Goal: Task Accomplishment & Management: Manage account settings

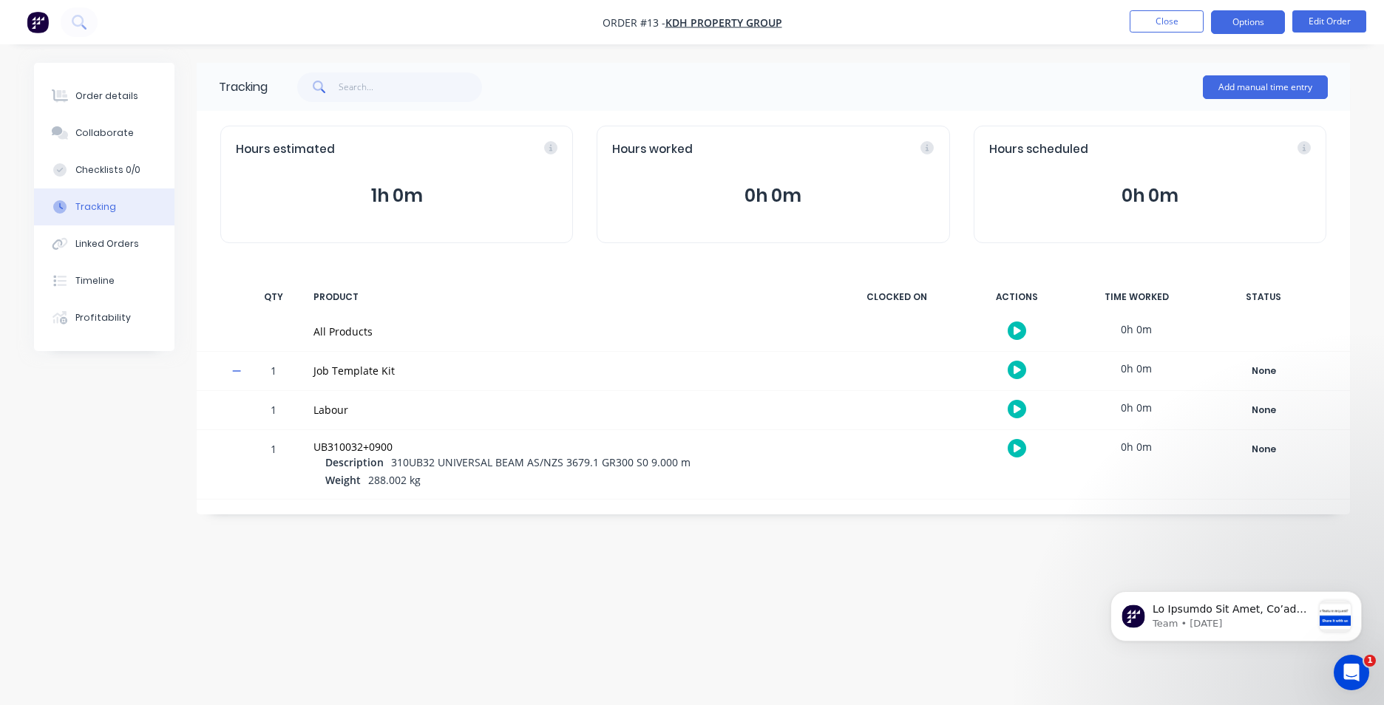
click at [1261, 26] on button "Options" at bounding box center [1248, 22] width 74 height 24
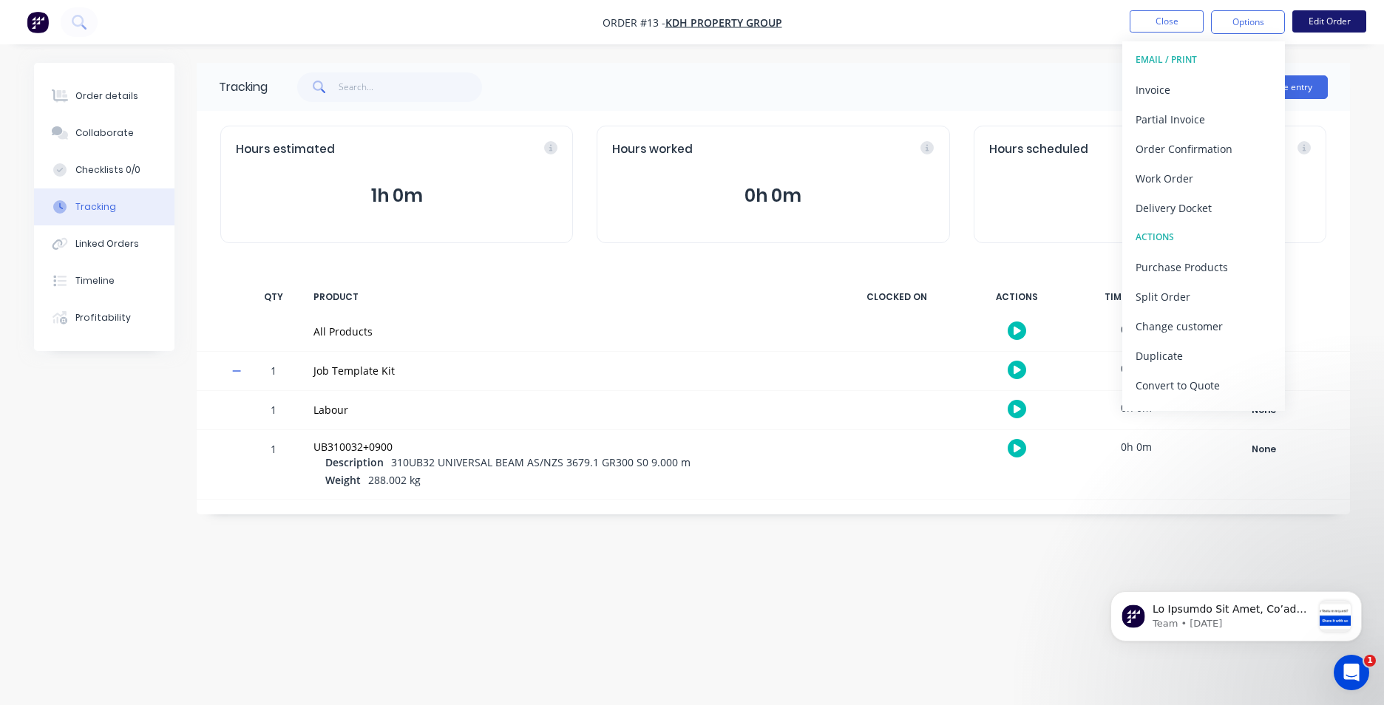
click at [1349, 27] on button "Edit Order" at bounding box center [1330, 21] width 74 height 22
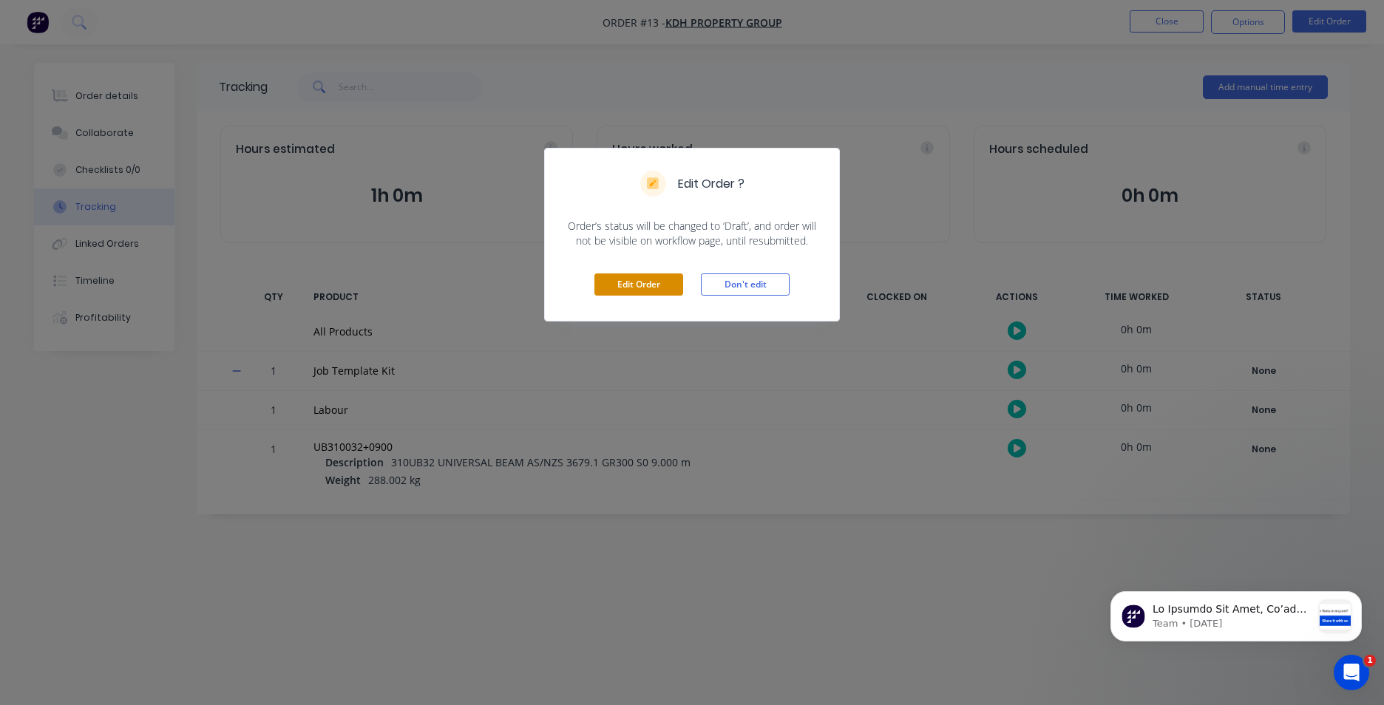
click at [645, 279] on button "Edit Order" at bounding box center [639, 285] width 89 height 22
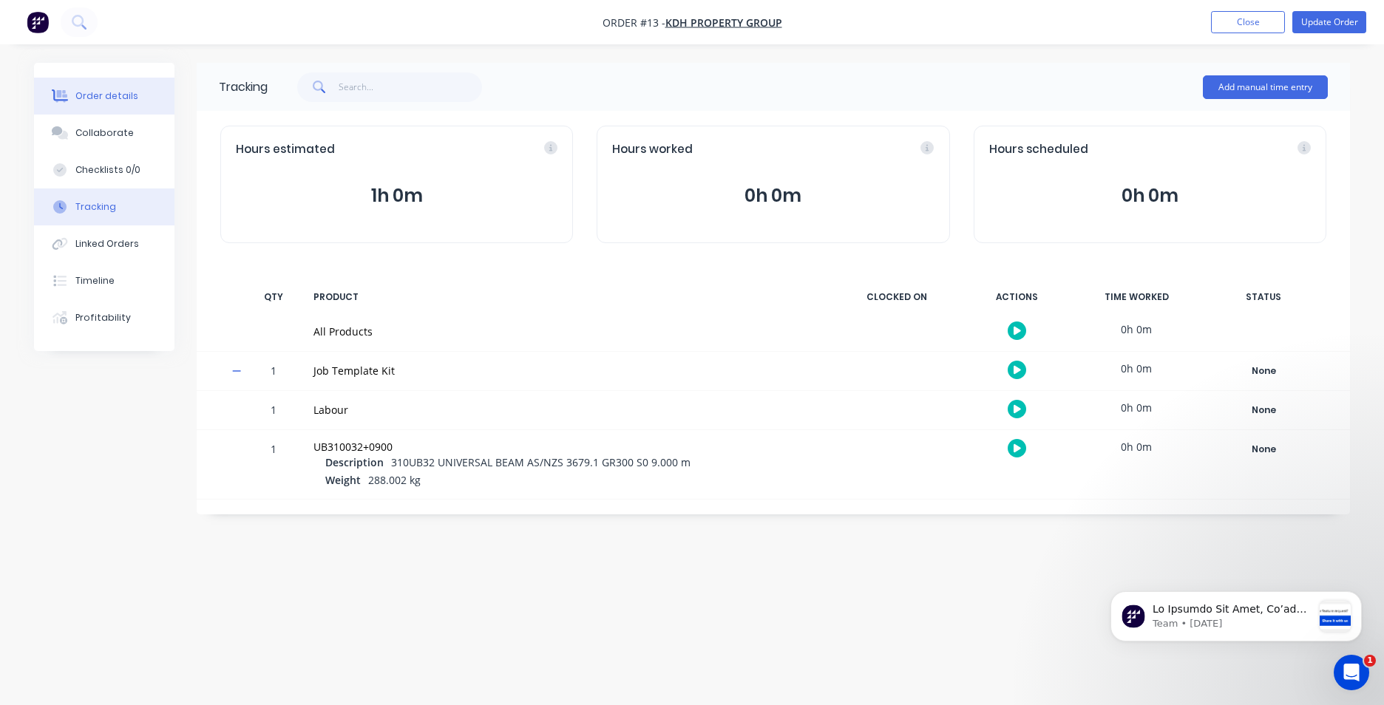
click at [104, 101] on div "Order details" at bounding box center [106, 95] width 63 height 13
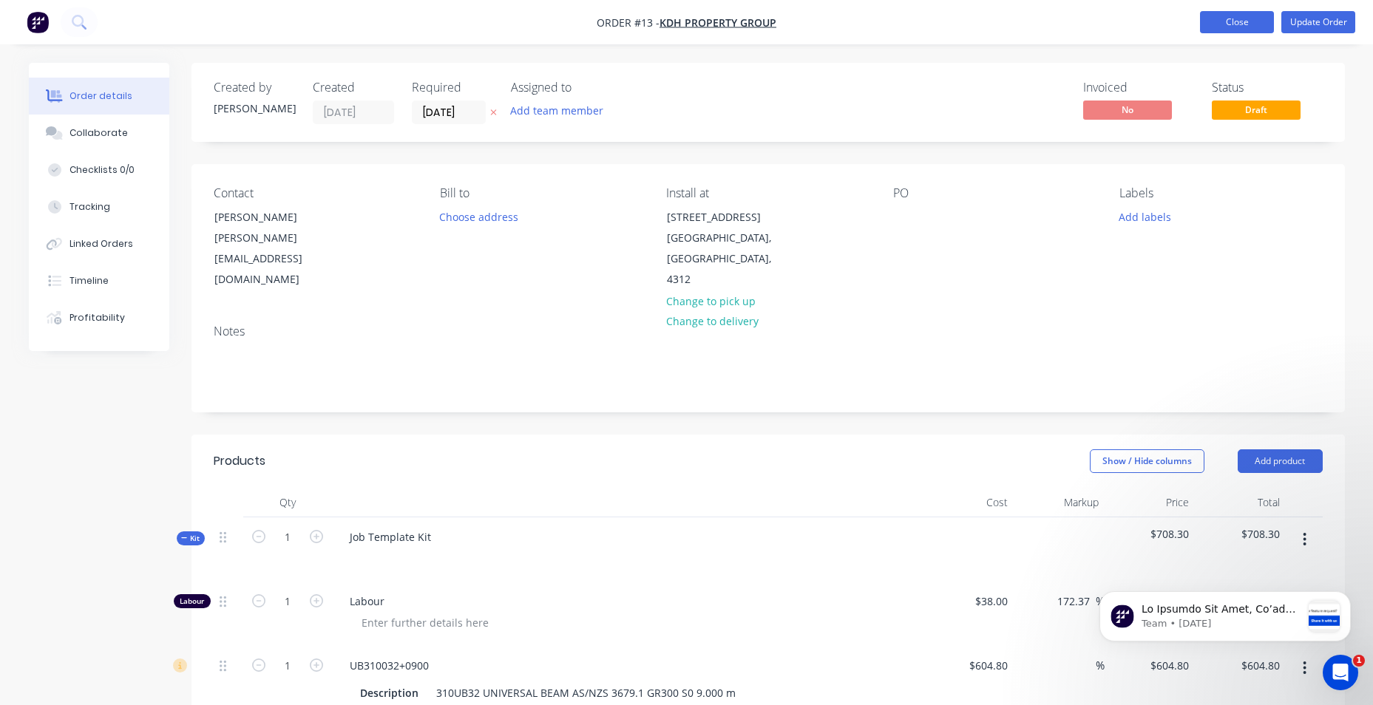
click at [1227, 27] on button "Close" at bounding box center [1237, 22] width 74 height 22
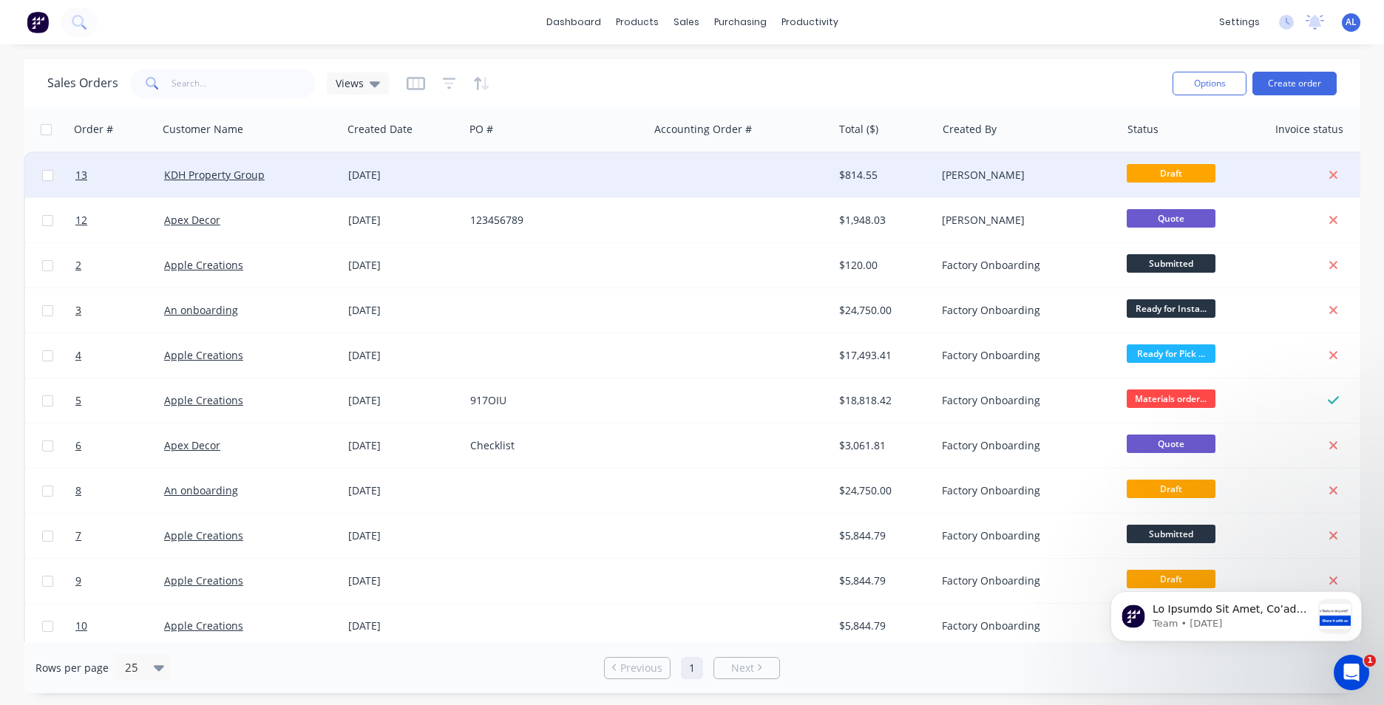
click at [46, 173] on input "checkbox" at bounding box center [47, 175] width 11 height 11
checkbox input "true"
click at [1334, 172] on icon at bounding box center [1334, 175] width 10 height 13
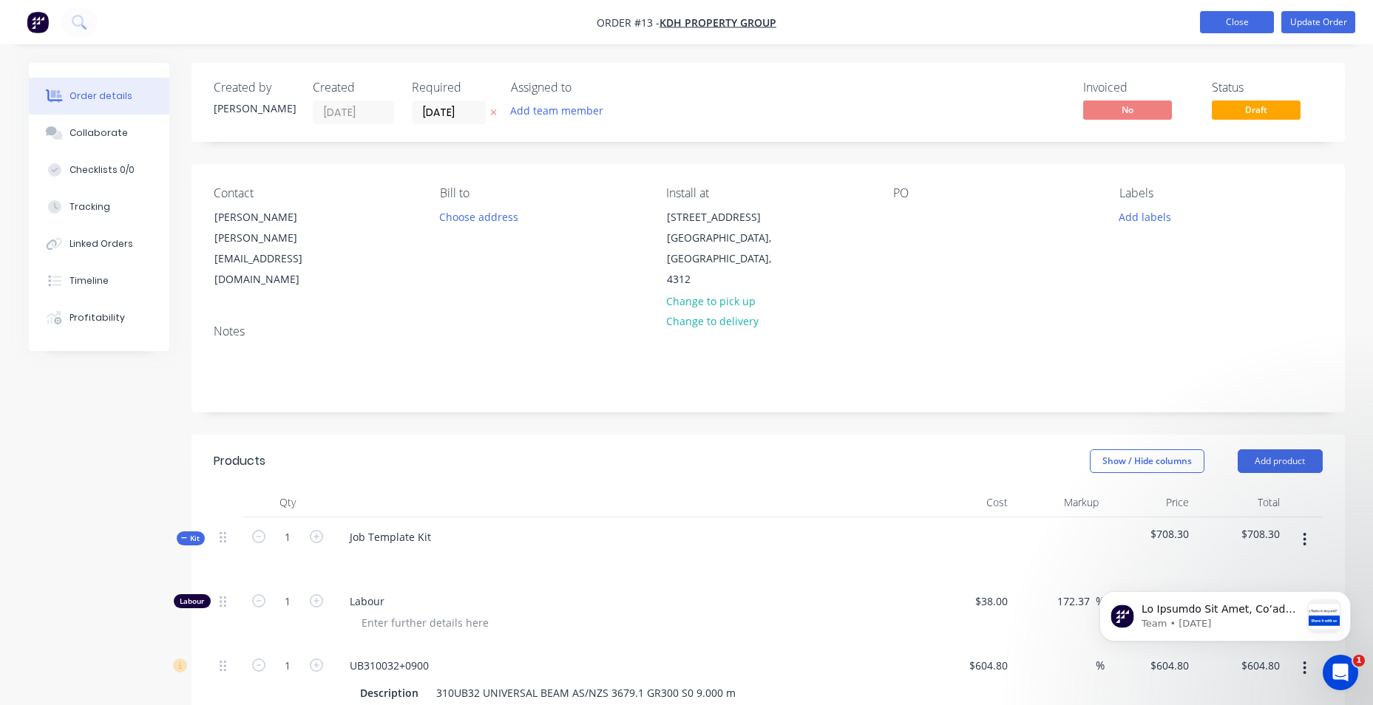
click at [1217, 19] on button "Close" at bounding box center [1237, 22] width 74 height 22
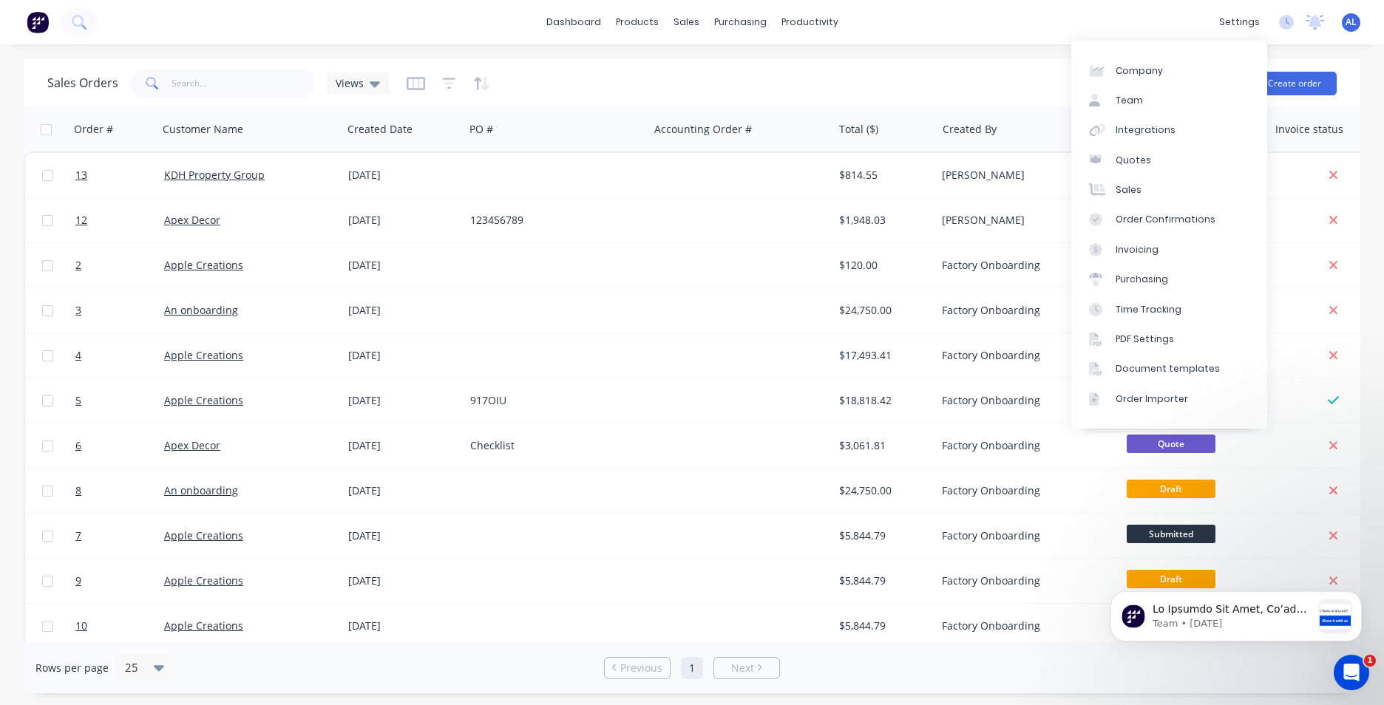
click at [1346, 47] on div "dashboard products sales purchasing productivity dashboard products Product Cat…" at bounding box center [692, 352] width 1384 height 705
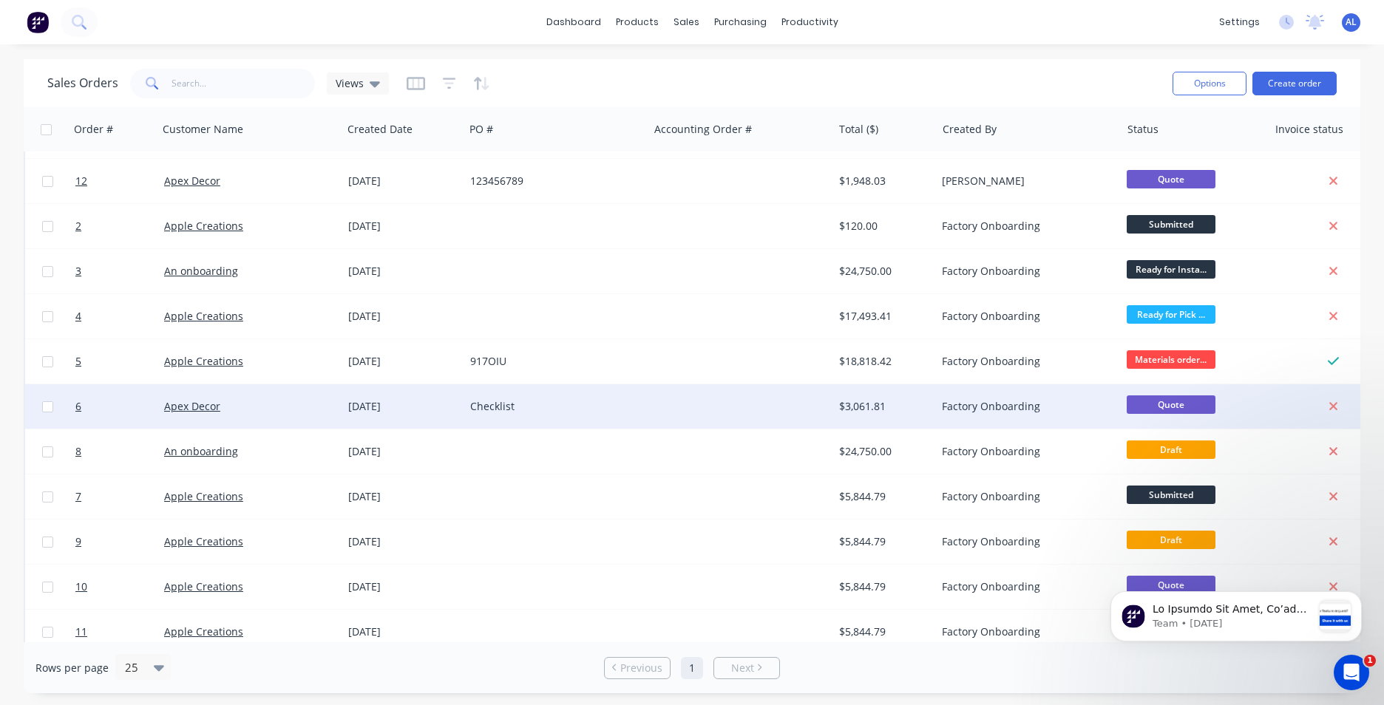
scroll to position [58, 0]
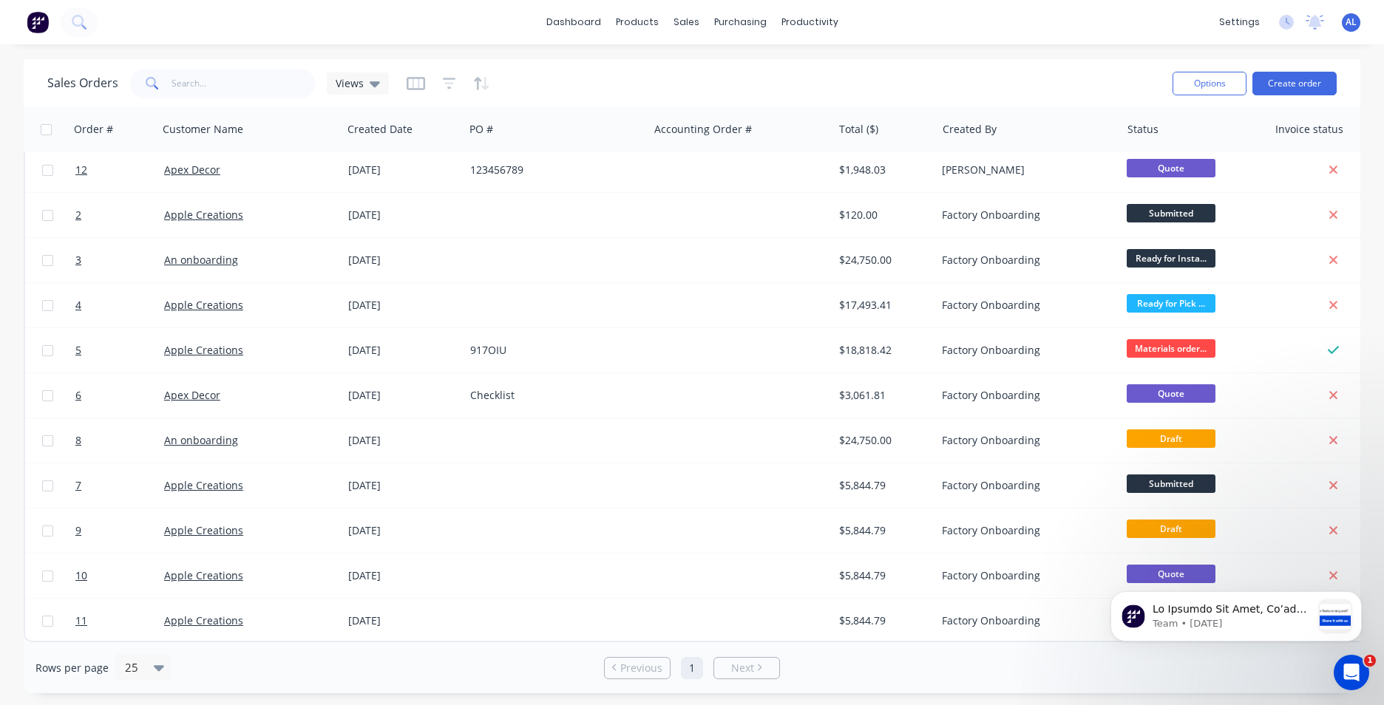
click at [48, 132] on input "checkbox" at bounding box center [46, 129] width 11 height 11
checkbox input "true"
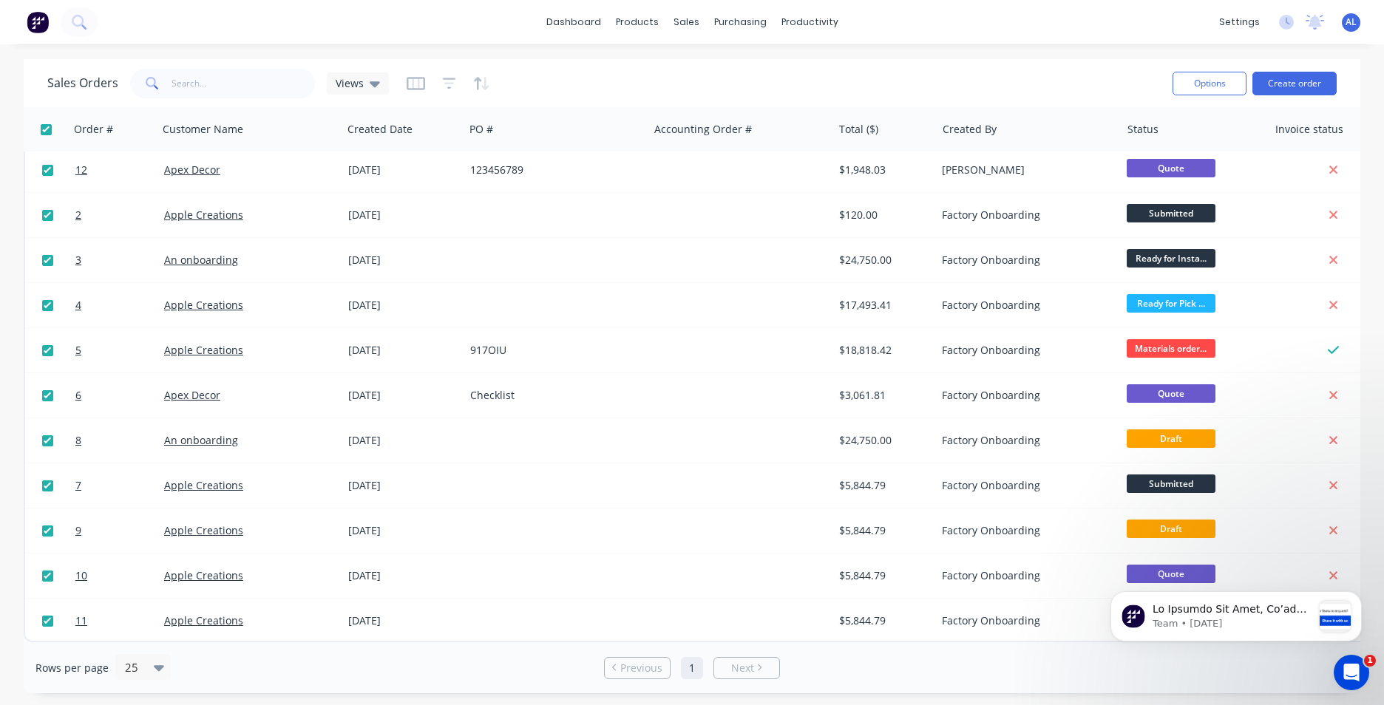
checkbox input "true"
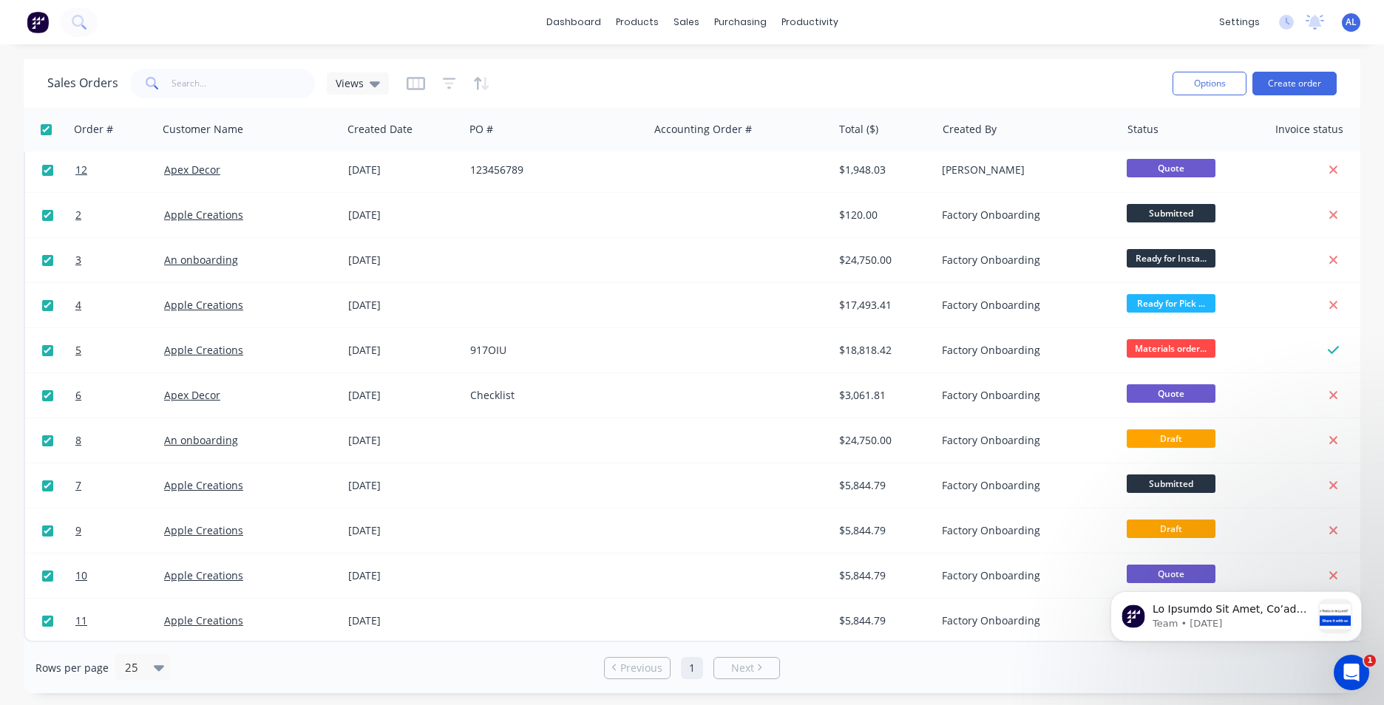
checkbox input "true"
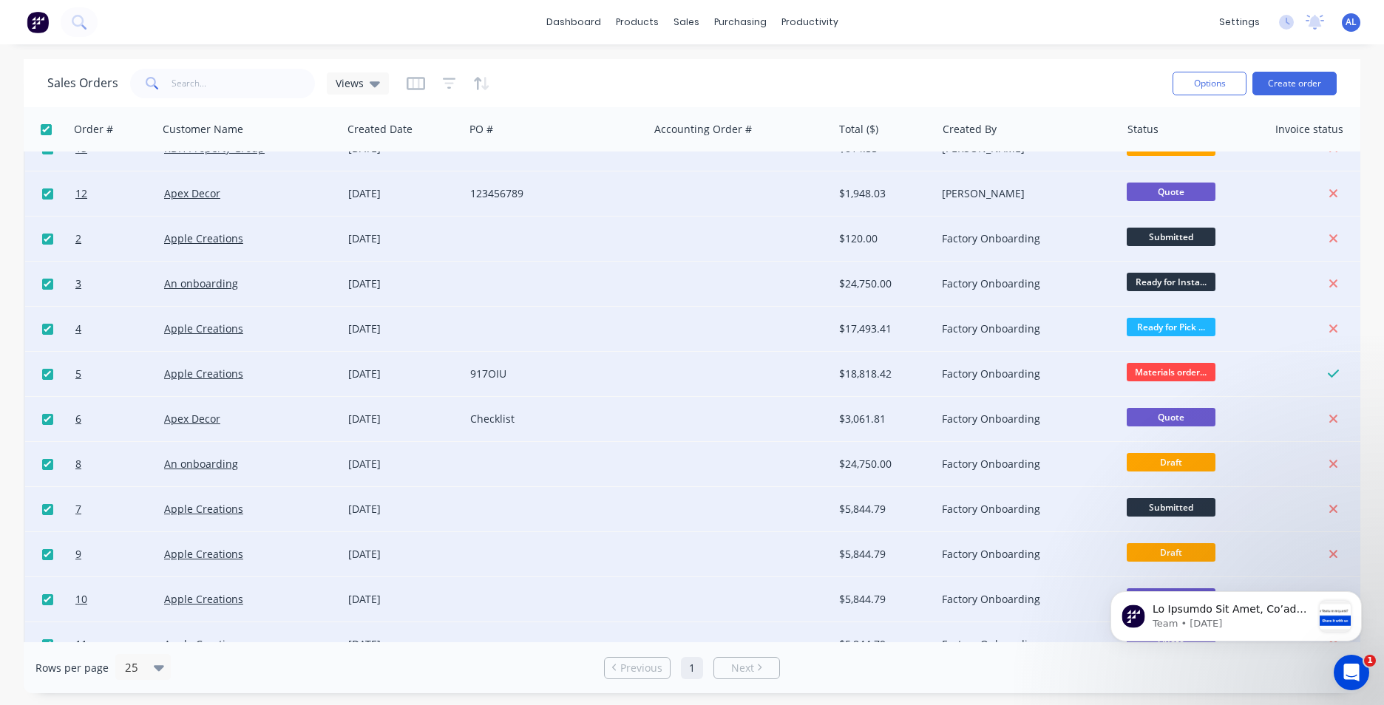
scroll to position [0, 0]
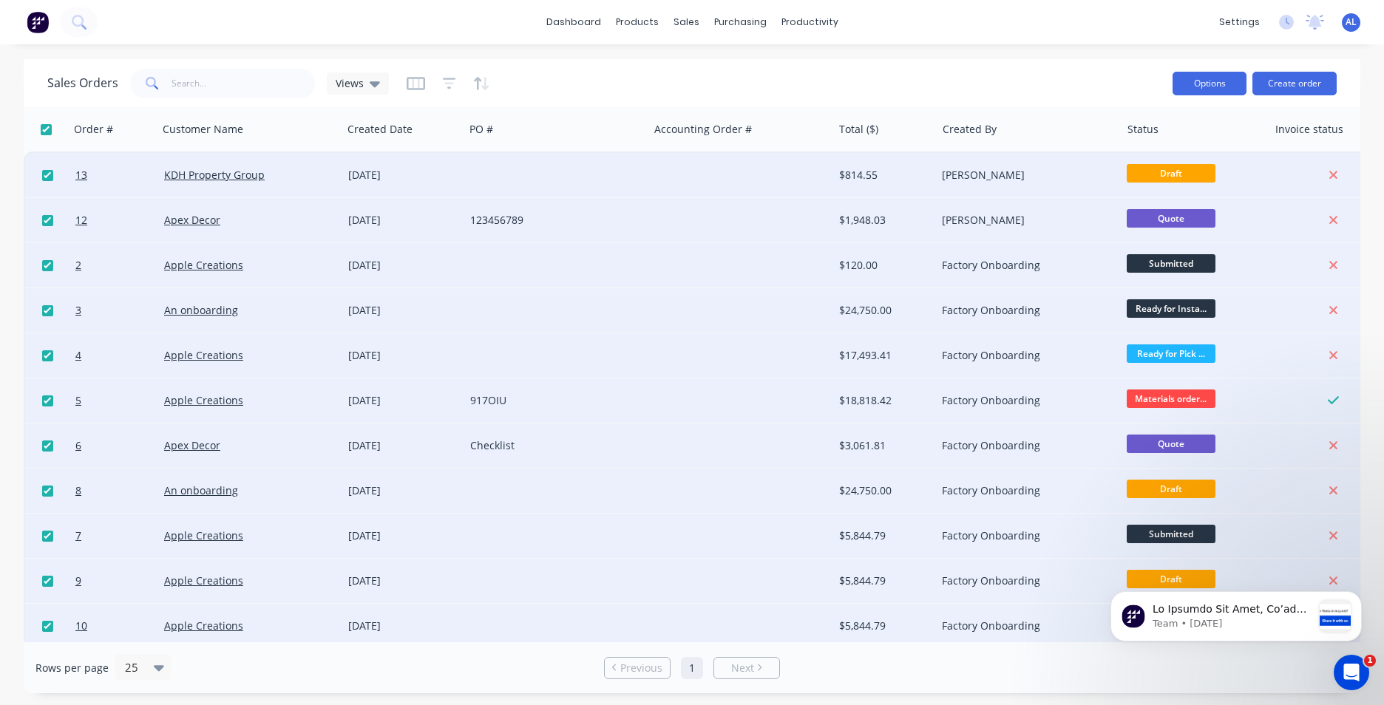
click at [1221, 84] on button "Options" at bounding box center [1210, 84] width 74 height 24
click at [1117, 80] on div "Sales Orders Views" at bounding box center [604, 83] width 1114 height 36
click at [447, 83] on icon "button" at bounding box center [449, 83] width 10 height 2
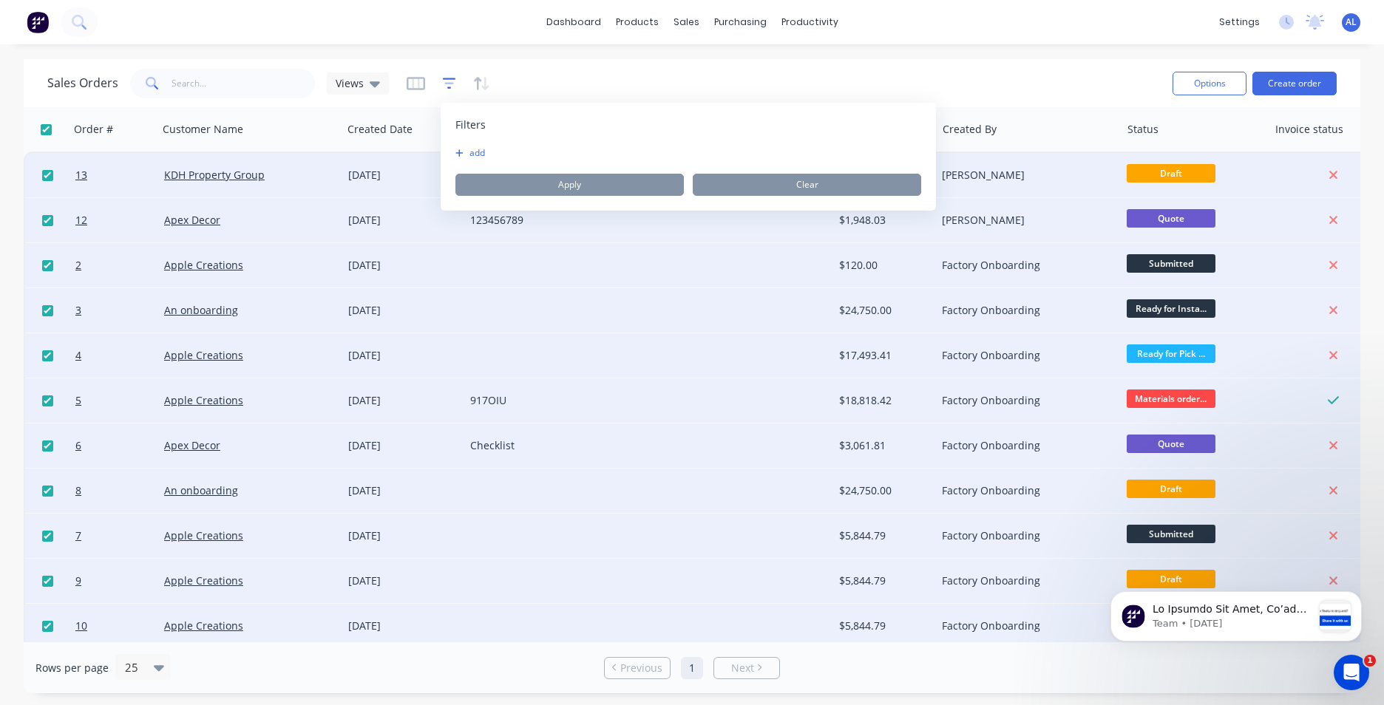
click at [447, 83] on icon "button" at bounding box center [449, 83] width 10 height 2
click at [407, 87] on icon "button" at bounding box center [416, 83] width 18 height 15
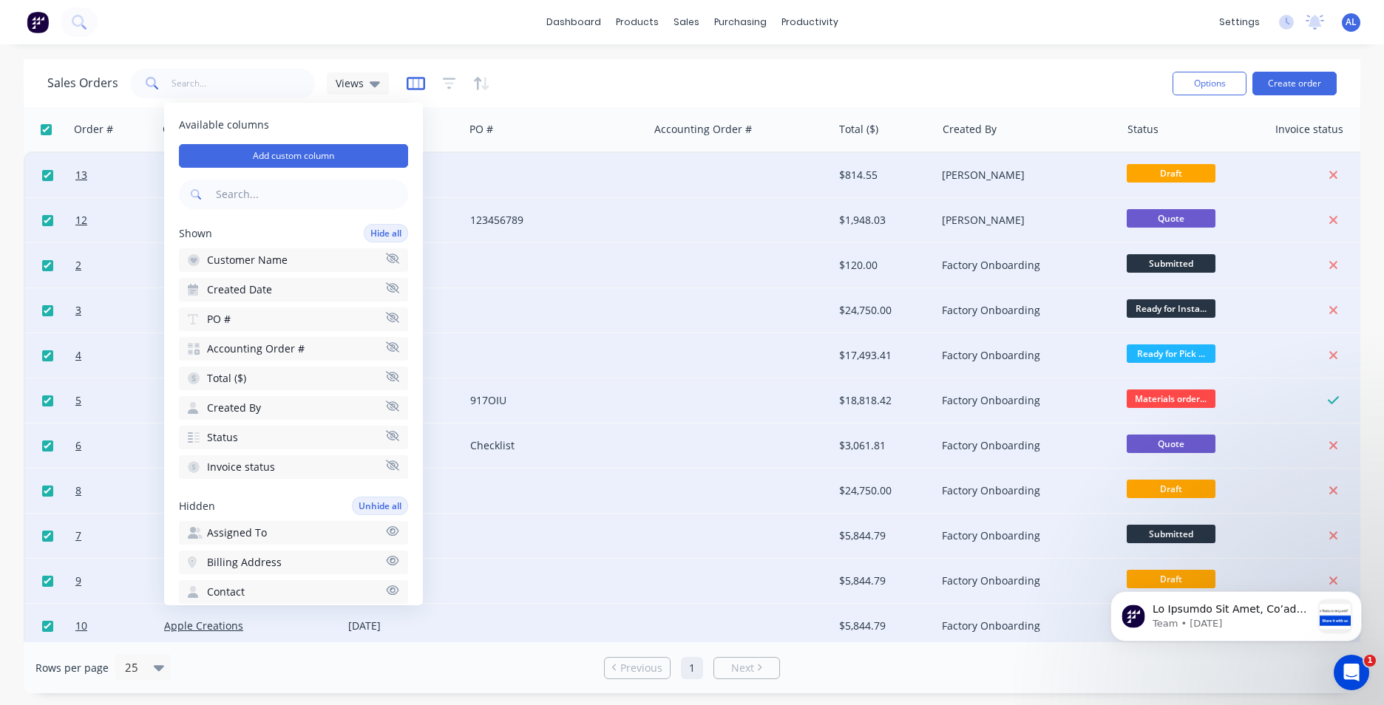
click at [410, 84] on icon "button" at bounding box center [416, 83] width 18 height 15
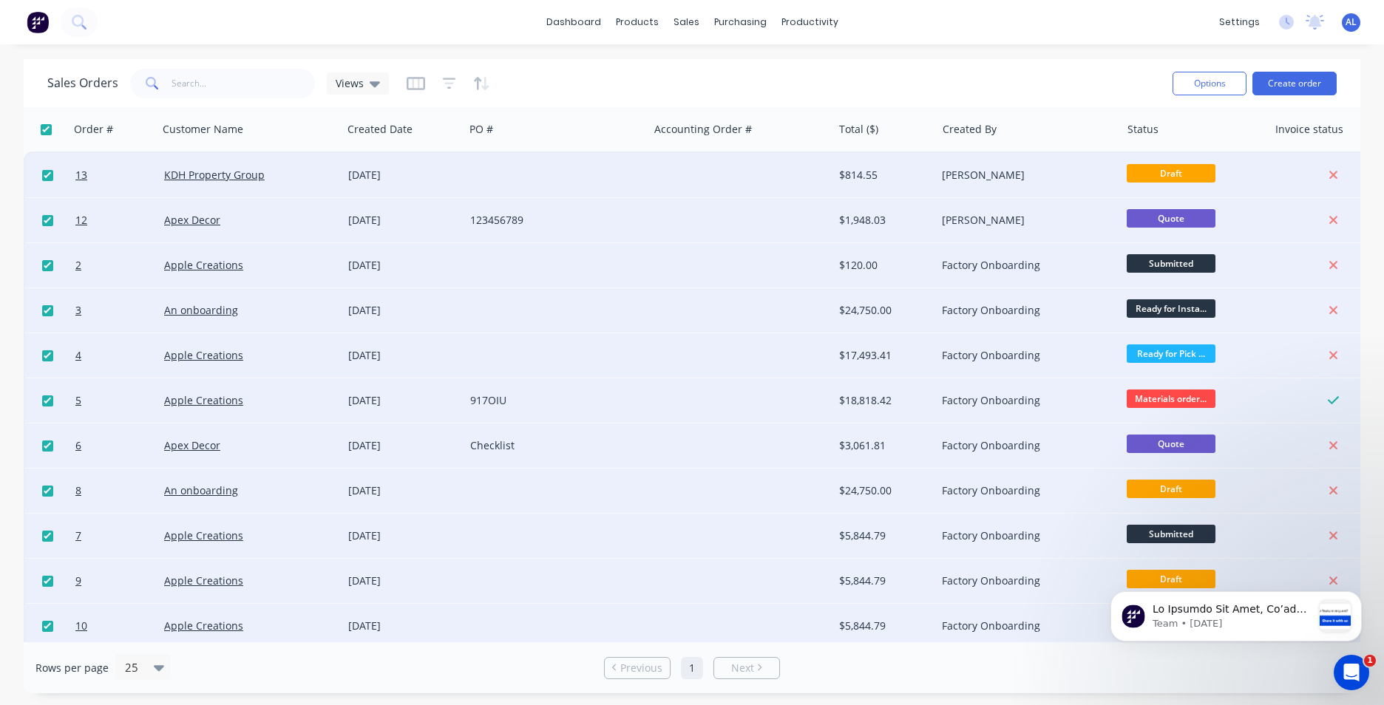
click at [569, 95] on div "Sales Orders Views" at bounding box center [604, 83] width 1114 height 36
click at [590, 26] on link "dashboard" at bounding box center [574, 22] width 70 height 22
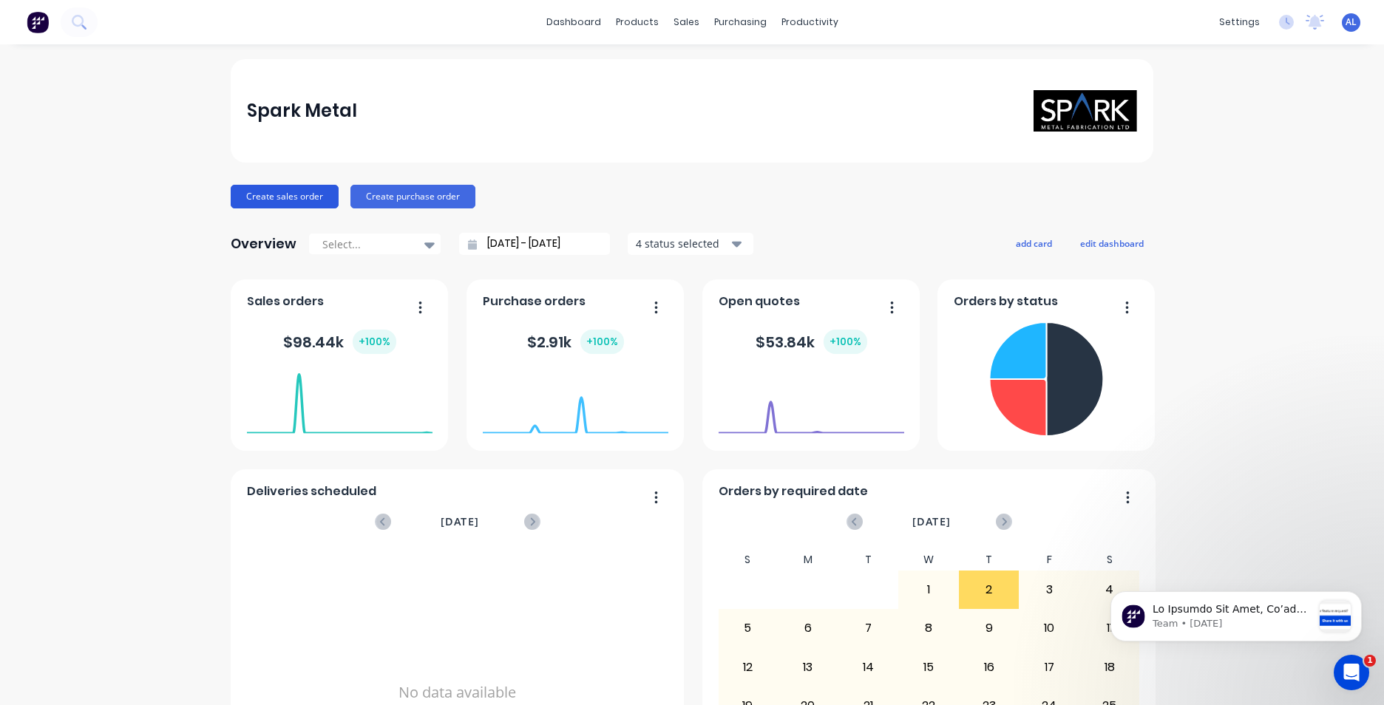
click at [287, 198] on button "Create sales order" at bounding box center [285, 197] width 108 height 24
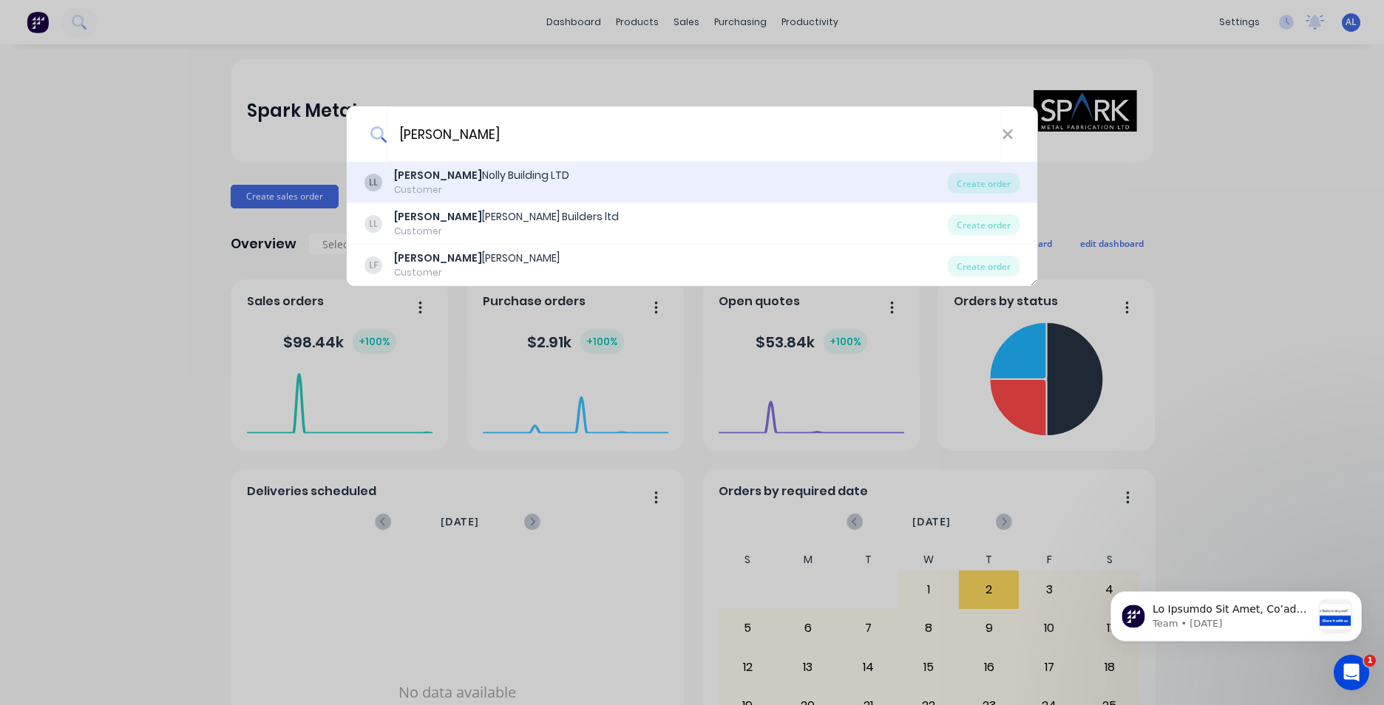
type input "[PERSON_NAME]"
click at [496, 178] on div "[PERSON_NAME] Building LTD" at bounding box center [481, 176] width 175 height 16
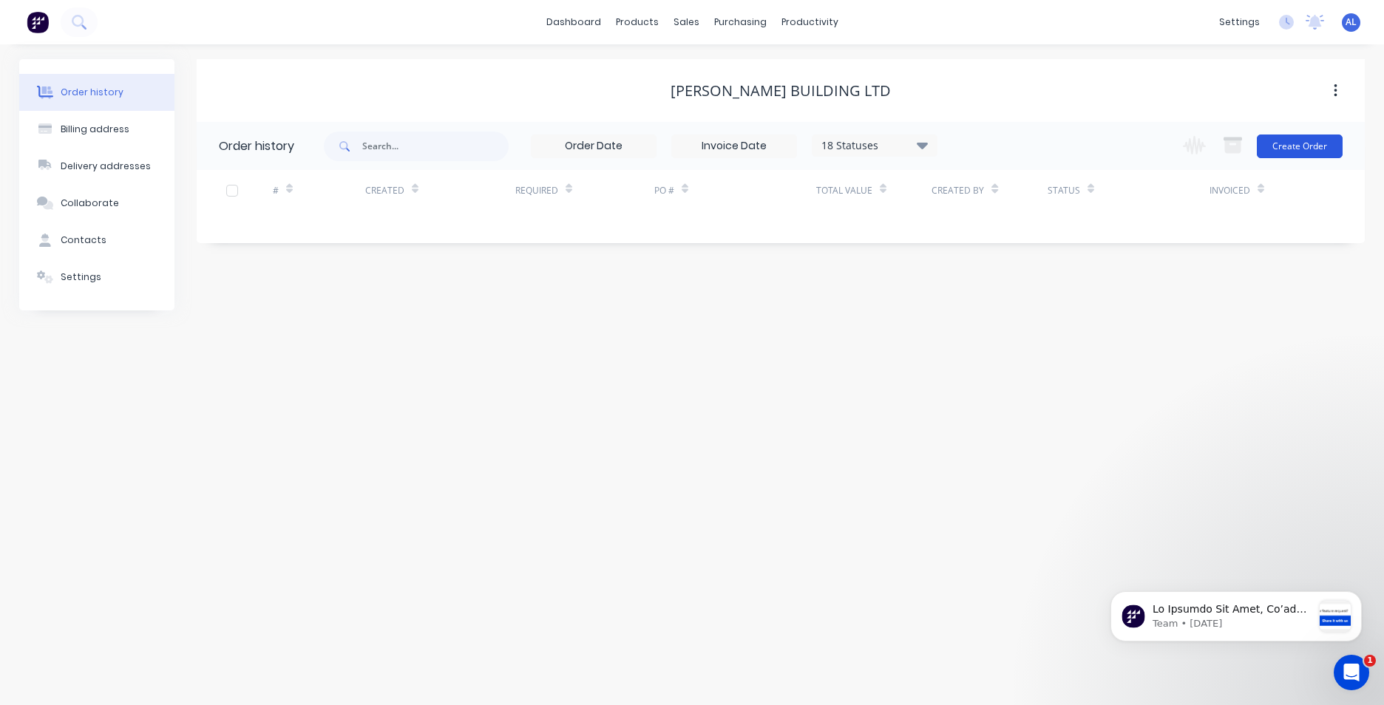
click at [1282, 151] on button "Create Order" at bounding box center [1300, 147] width 86 height 24
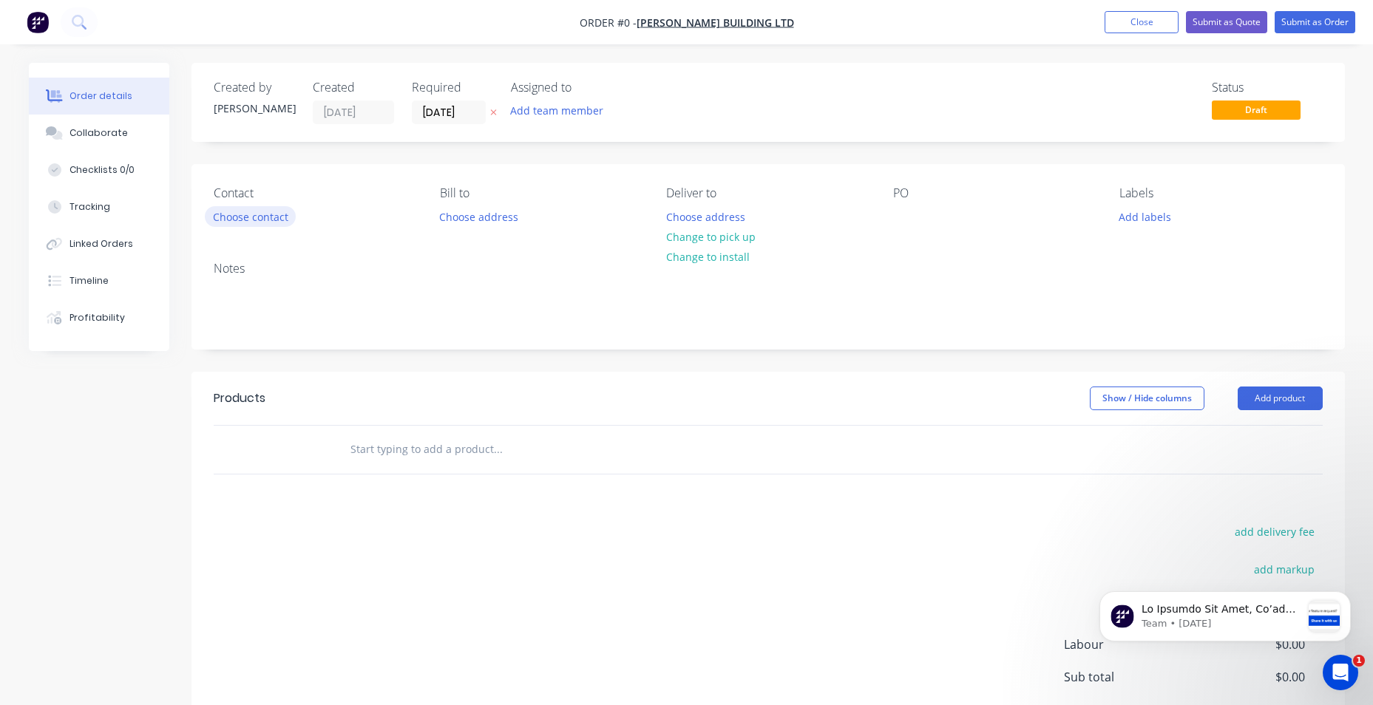
click at [280, 219] on button "Choose contact" at bounding box center [250, 216] width 91 height 20
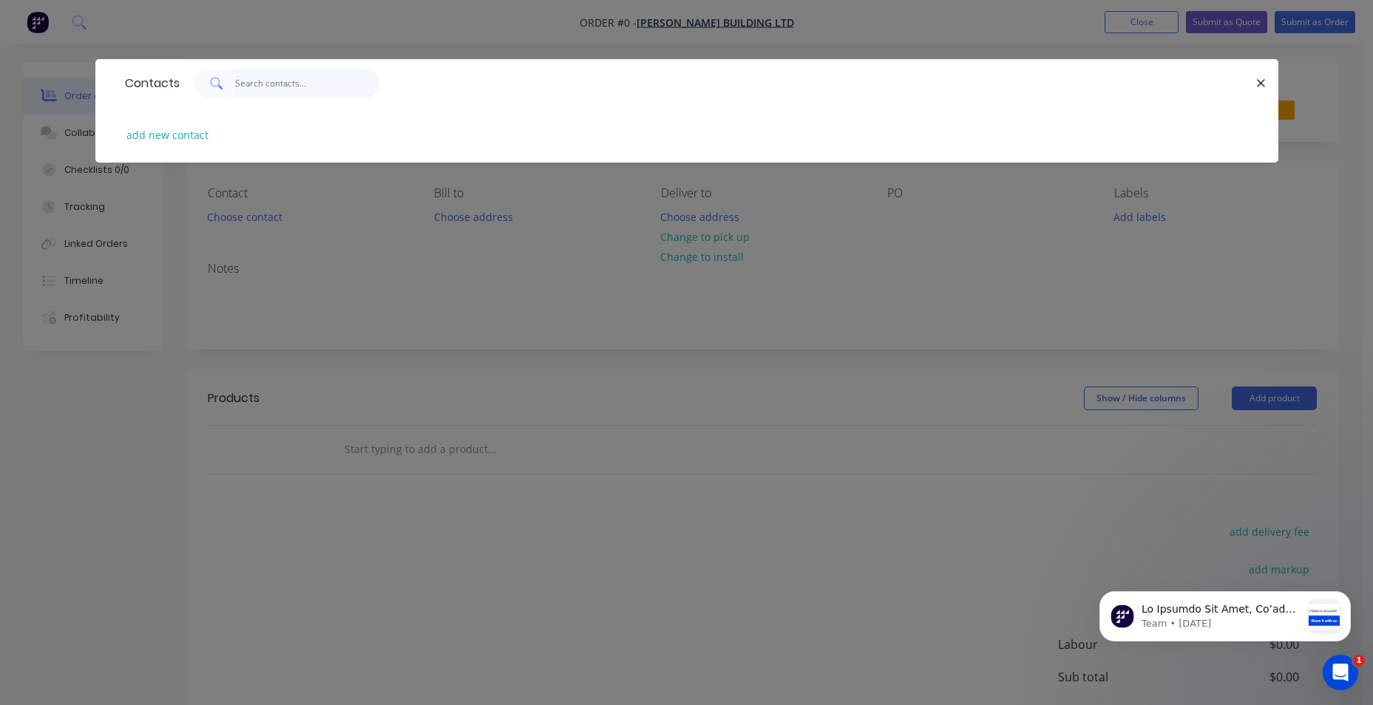
click at [303, 89] on input "text" at bounding box center [307, 84] width 144 height 30
type input "L"
click at [1267, 83] on button "button" at bounding box center [1262, 83] width 18 height 18
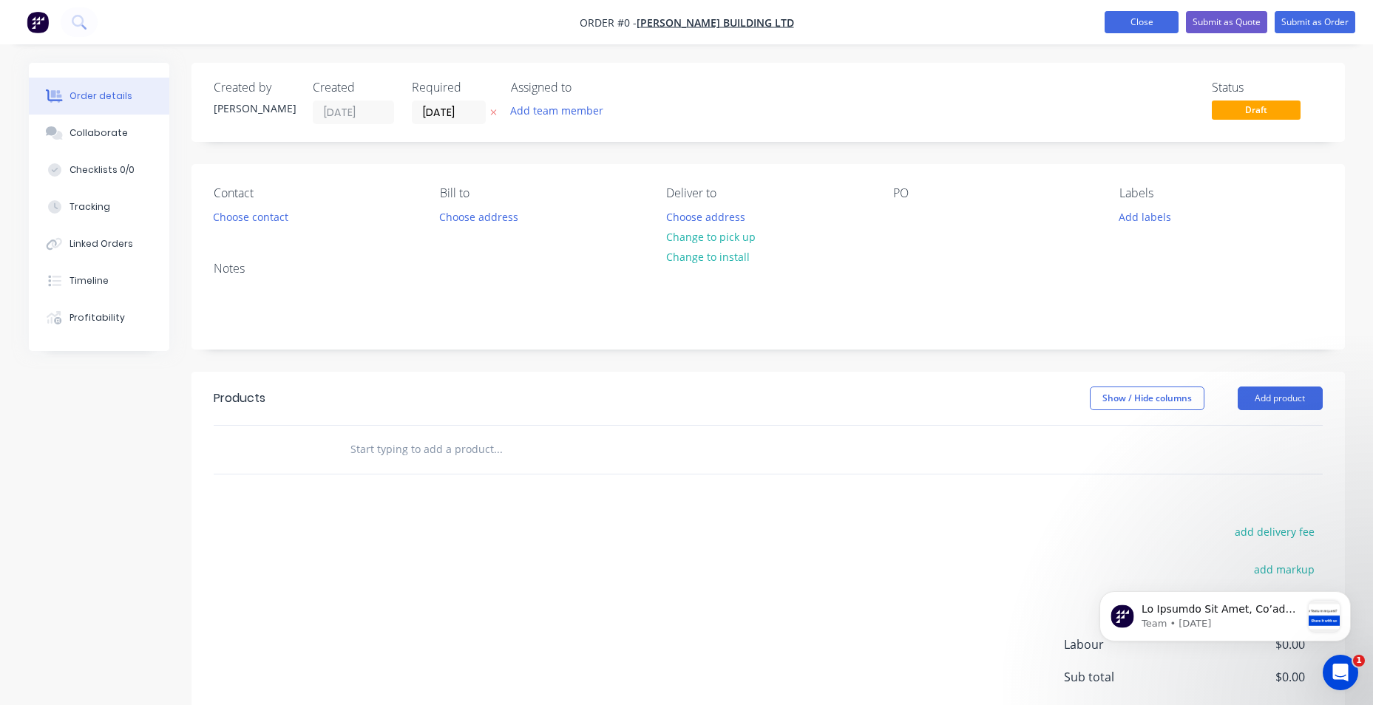
click at [1142, 28] on button "Close" at bounding box center [1142, 22] width 74 height 22
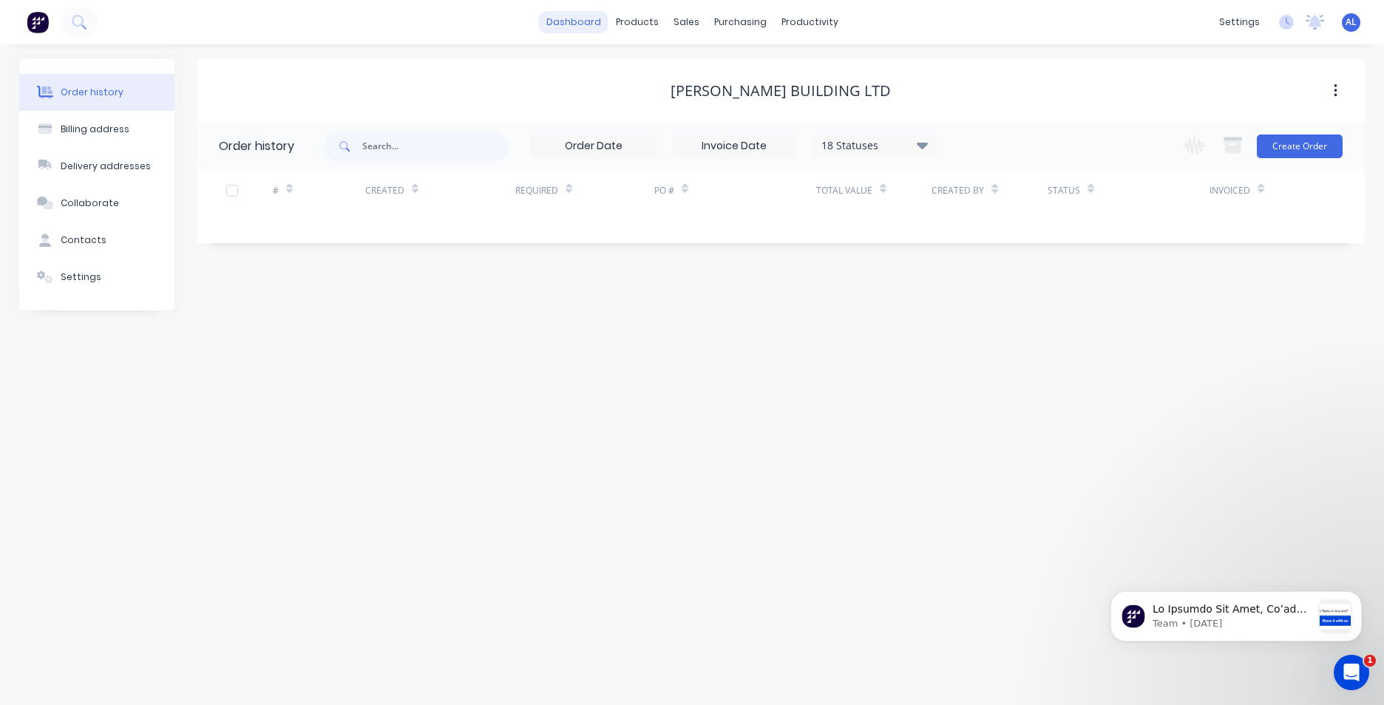
click at [586, 22] on link "dashboard" at bounding box center [574, 22] width 70 height 22
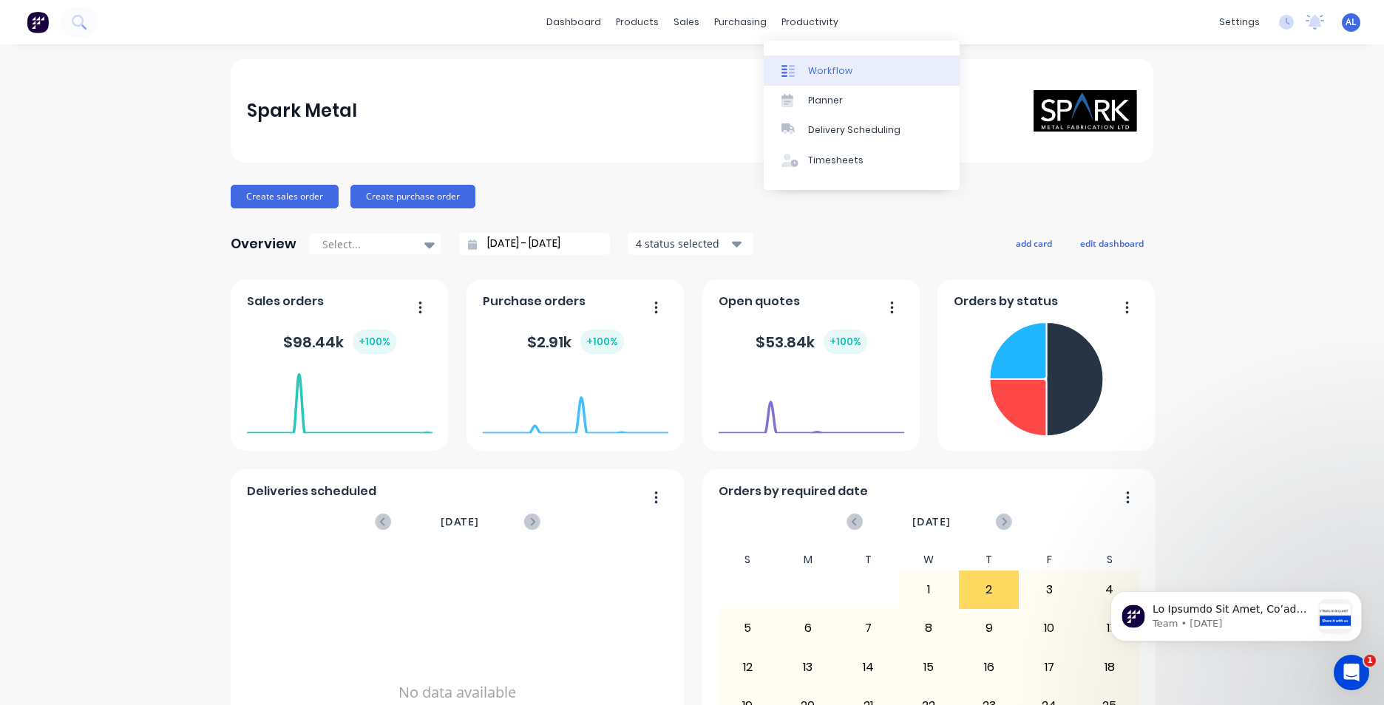
click at [813, 73] on div "Workflow" at bounding box center [830, 70] width 44 height 13
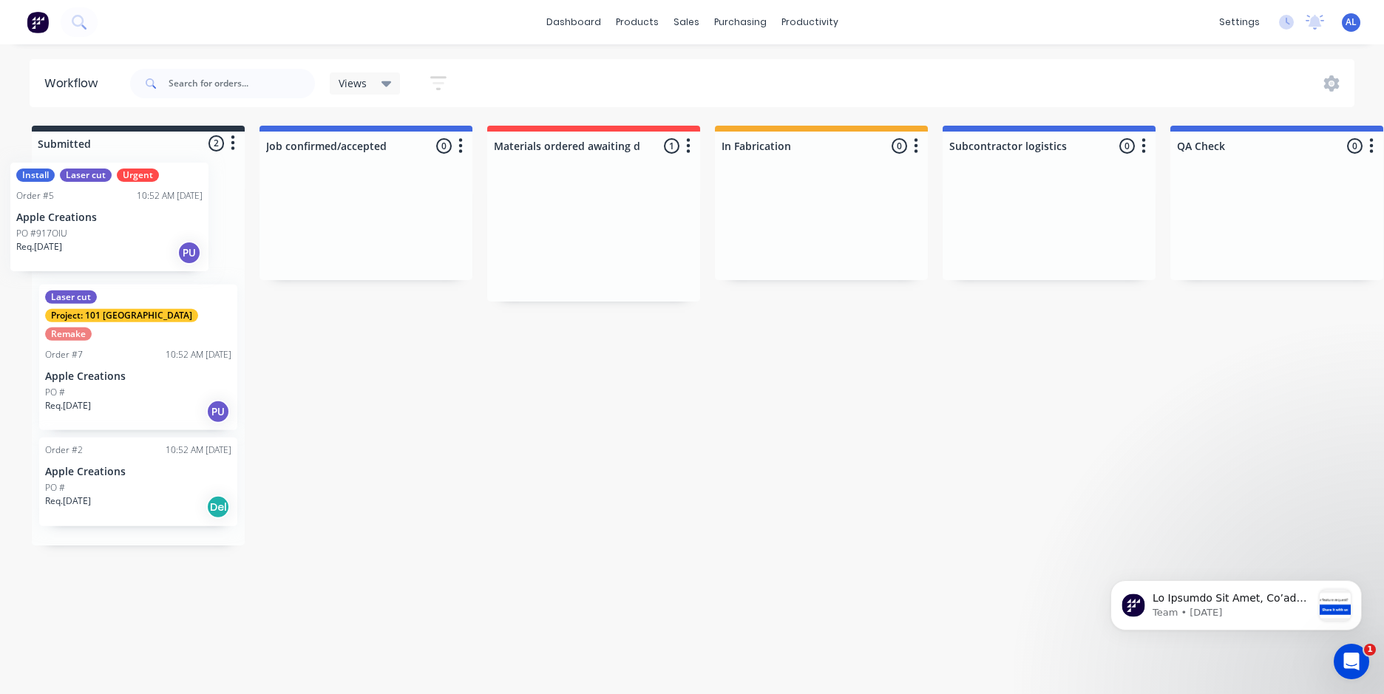
drag, startPoint x: 614, startPoint y: 248, endPoint x: 137, endPoint y: 233, distance: 477.2
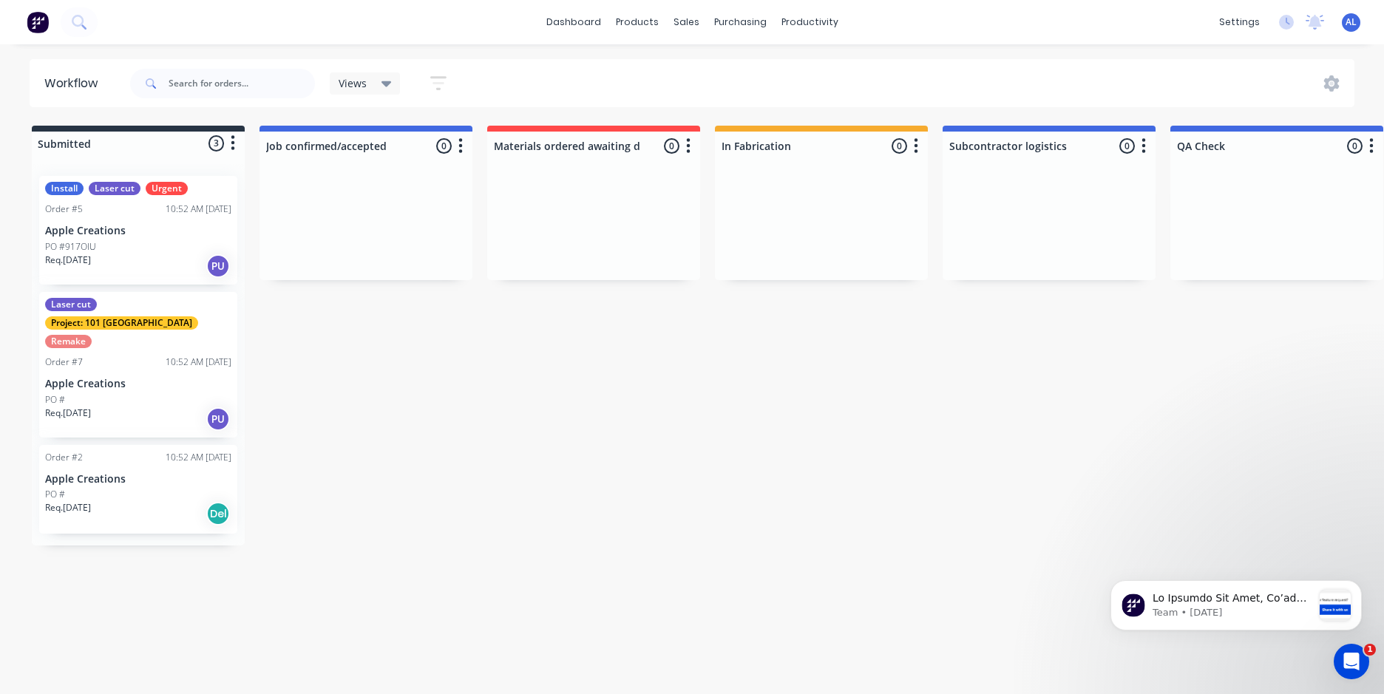
click at [234, 152] on icon "button" at bounding box center [233, 143] width 4 height 18
click at [231, 147] on icon "button" at bounding box center [233, 143] width 4 height 18
click at [231, 150] on icon "button" at bounding box center [233, 143] width 4 height 18
click at [1329, 85] on icon at bounding box center [1332, 83] width 16 height 16
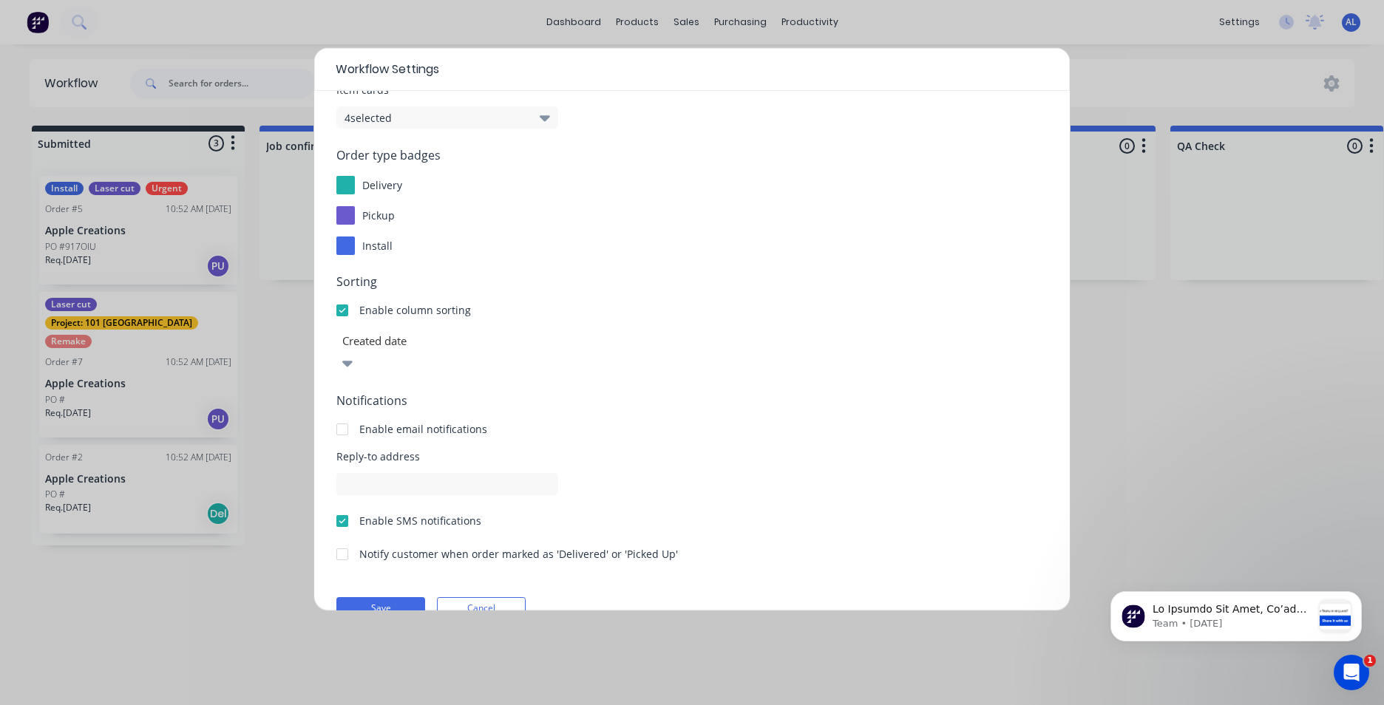
scroll to position [134, 0]
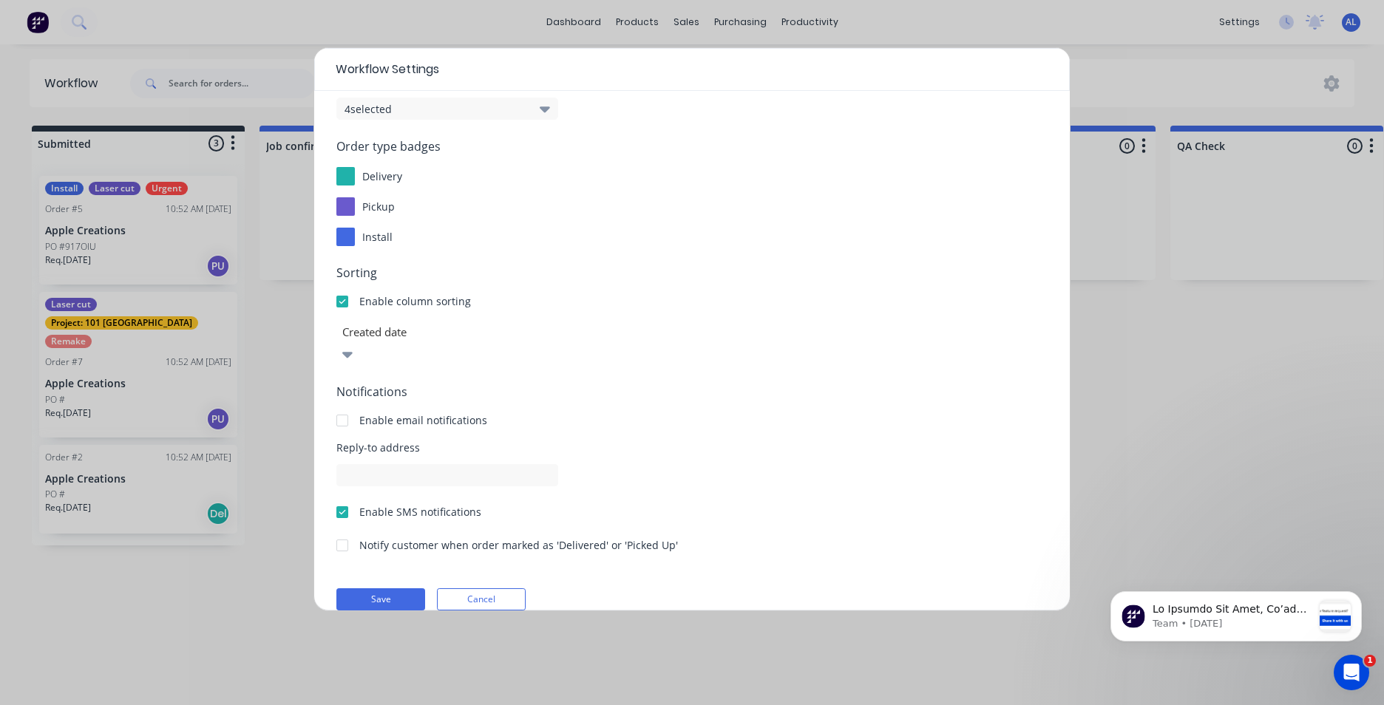
click at [1156, 358] on div "Workflow Settings Display options Order Cards 8 selected Item cards 4 selected …" at bounding box center [692, 352] width 1384 height 705
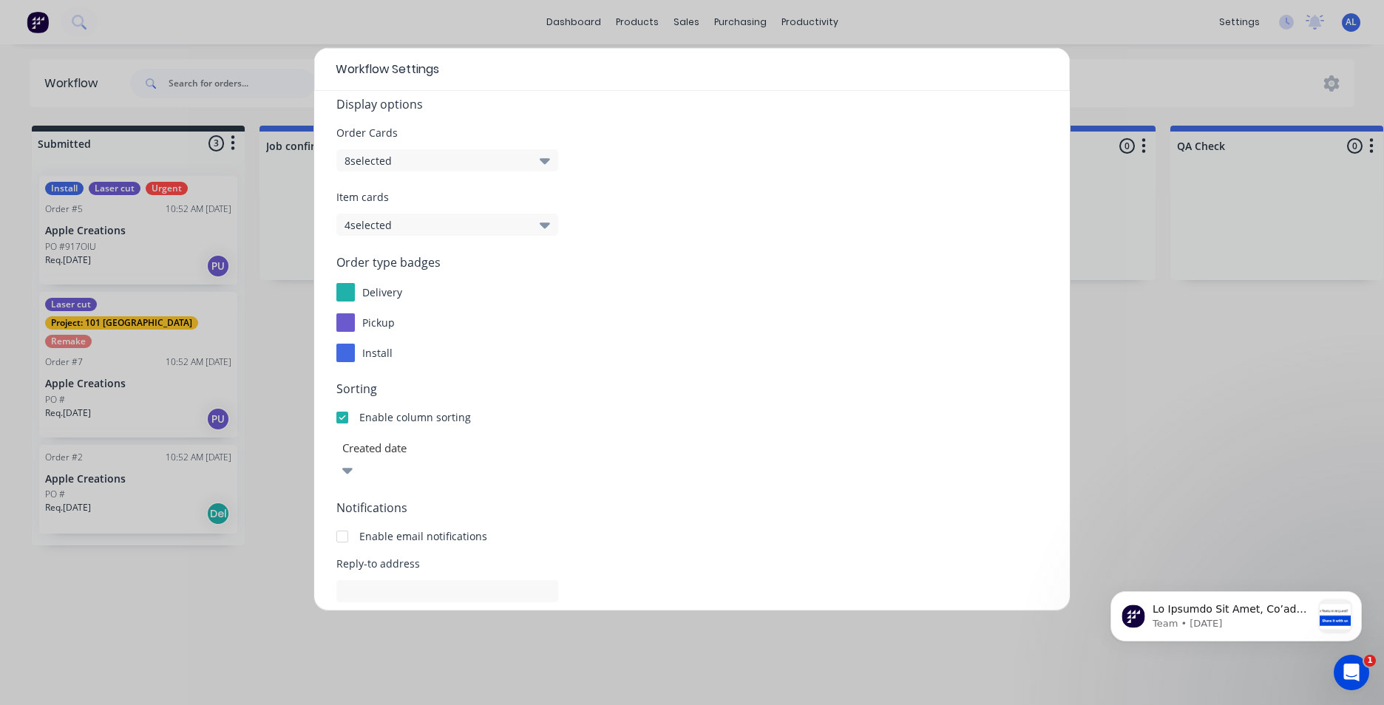
scroll to position [0, 0]
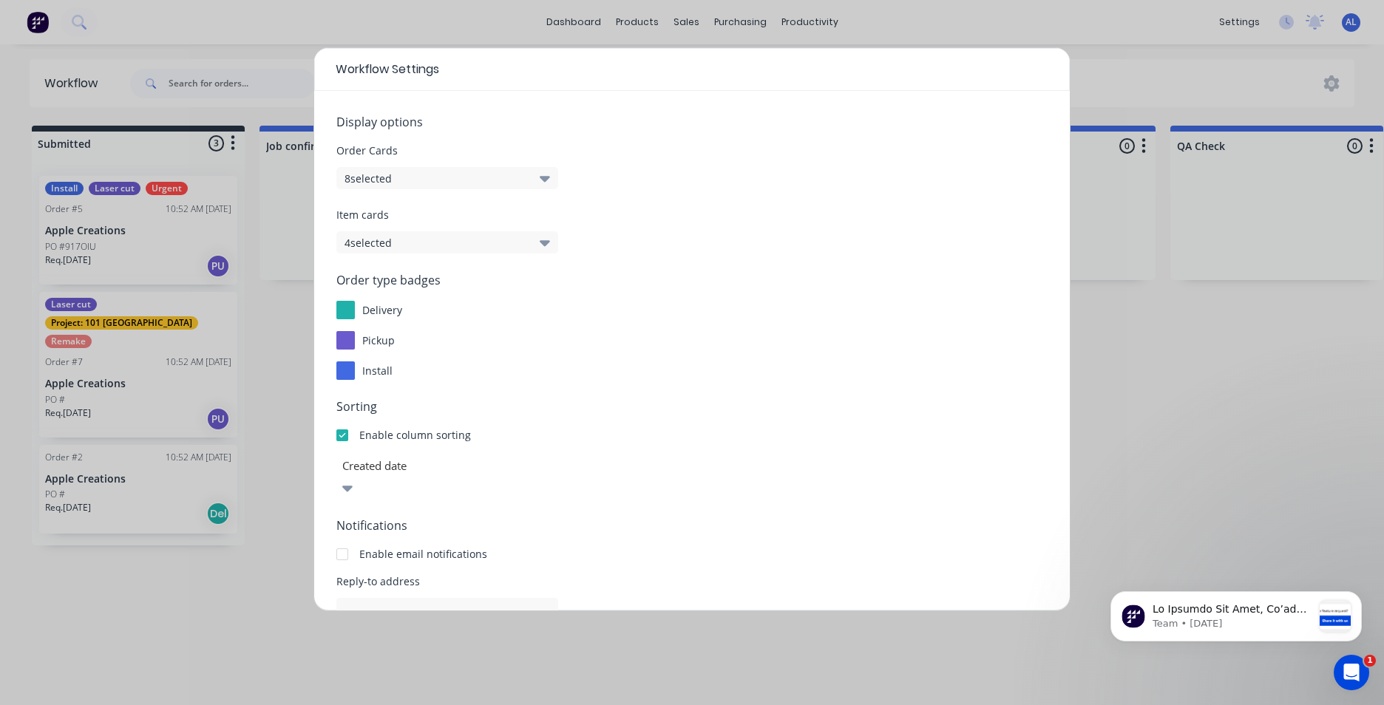
click at [1226, 365] on div "Workflow Settings Display options Order Cards 8 selected Item cards 4 selected …" at bounding box center [692, 352] width 1384 height 705
click at [265, 623] on div "Workflow Settings Display options Order Cards 8 selected Item cards 4 selected …" at bounding box center [692, 352] width 1384 height 705
click at [424, 18] on div "Workflow Settings Display options Order Cards 8 selected Item cards 4 selected …" at bounding box center [692, 352] width 1384 height 705
click at [435, 80] on div "Workflow Settings" at bounding box center [692, 69] width 756 height 43
click at [1185, 82] on div "Workflow Settings Display options Order Cards 8 selected Item cards 4 selected …" at bounding box center [692, 352] width 1384 height 705
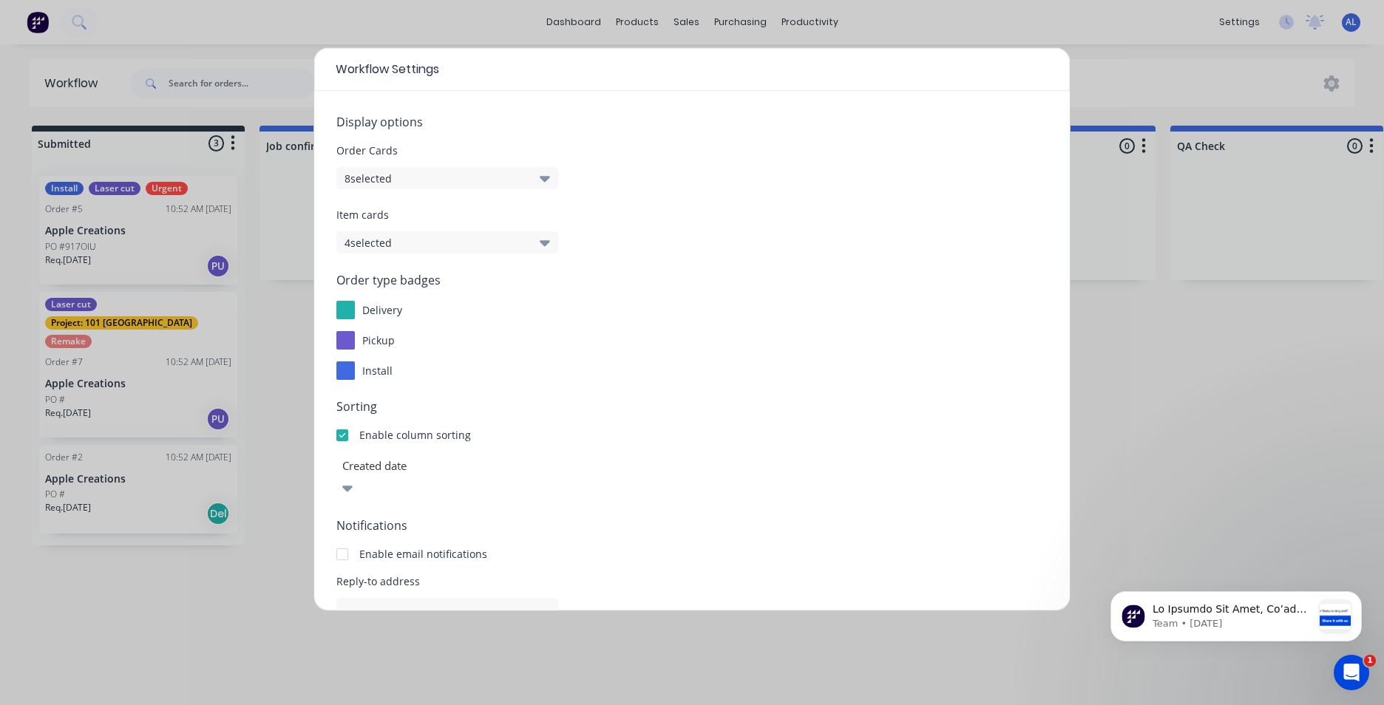
click at [1167, 442] on div "Workflow Settings Display options Order Cards 8 selected Item cards 4 selected …" at bounding box center [692, 352] width 1384 height 705
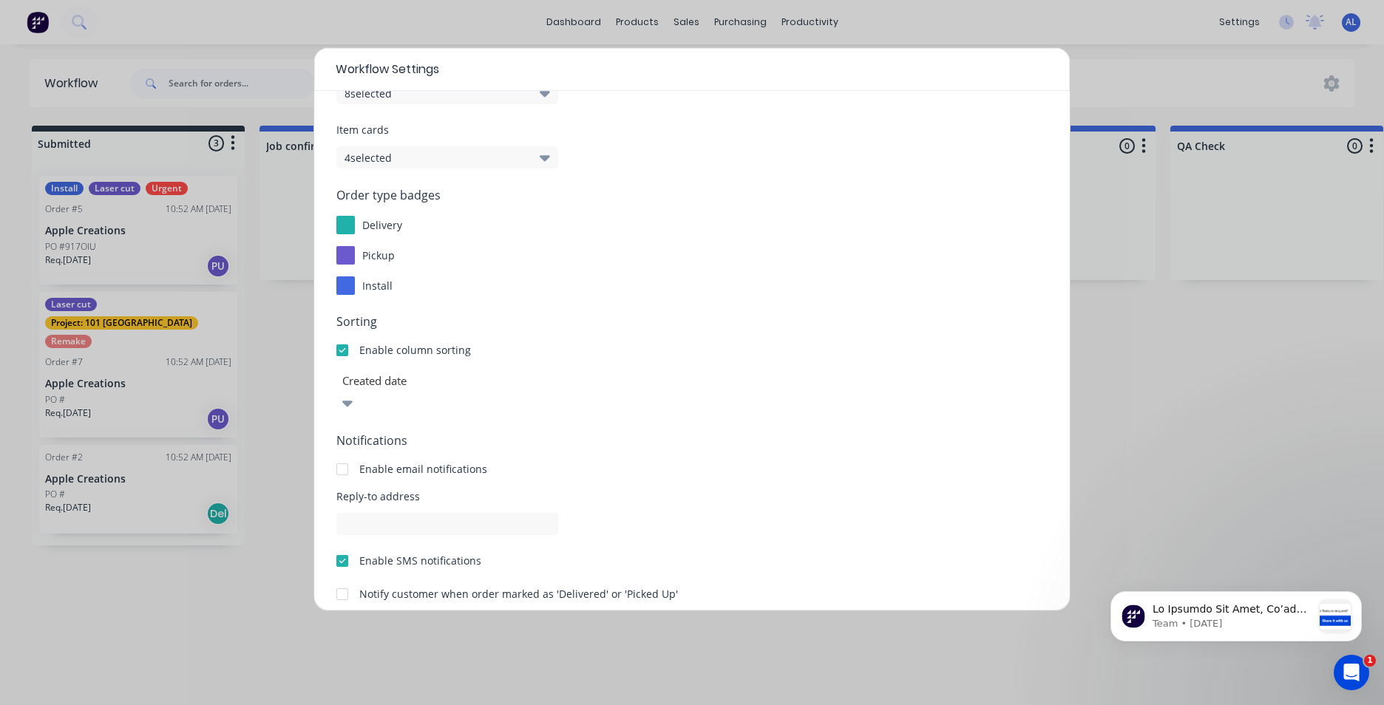
scroll to position [134, 0]
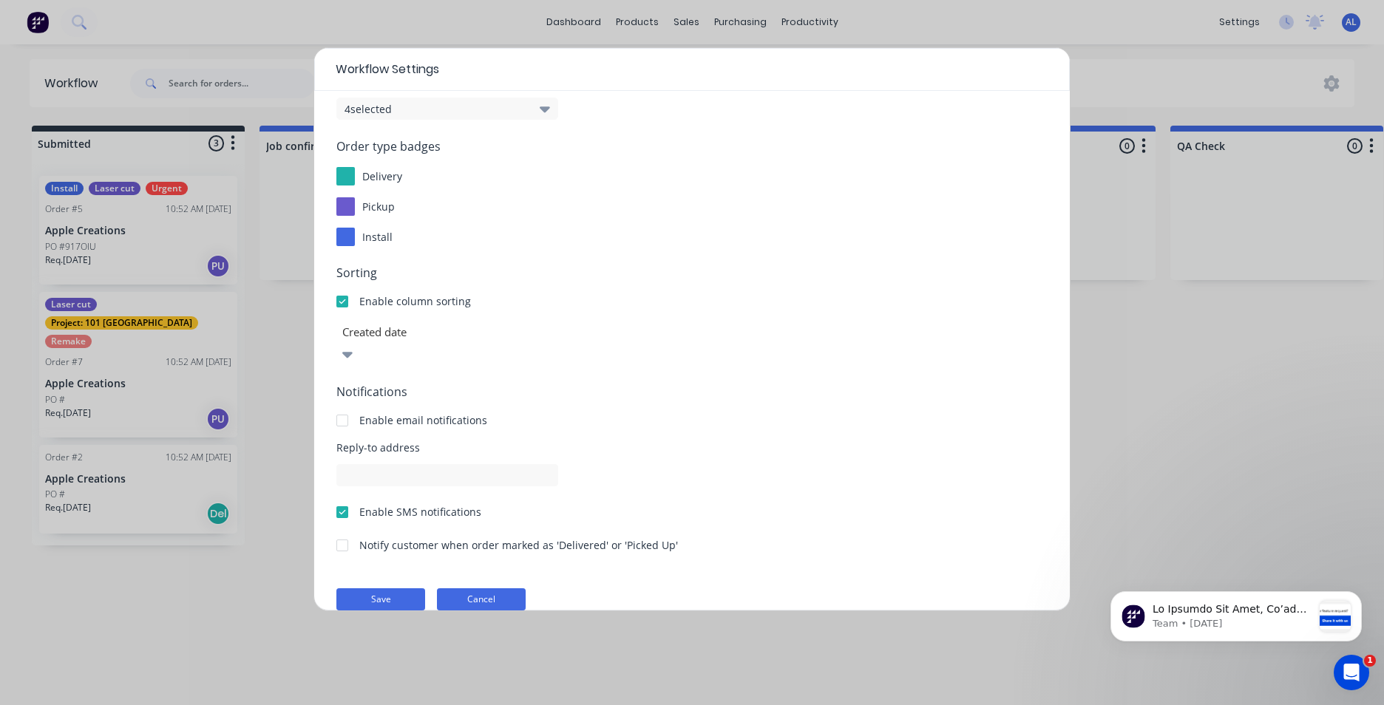
click at [475, 589] on button "Cancel" at bounding box center [481, 600] width 89 height 22
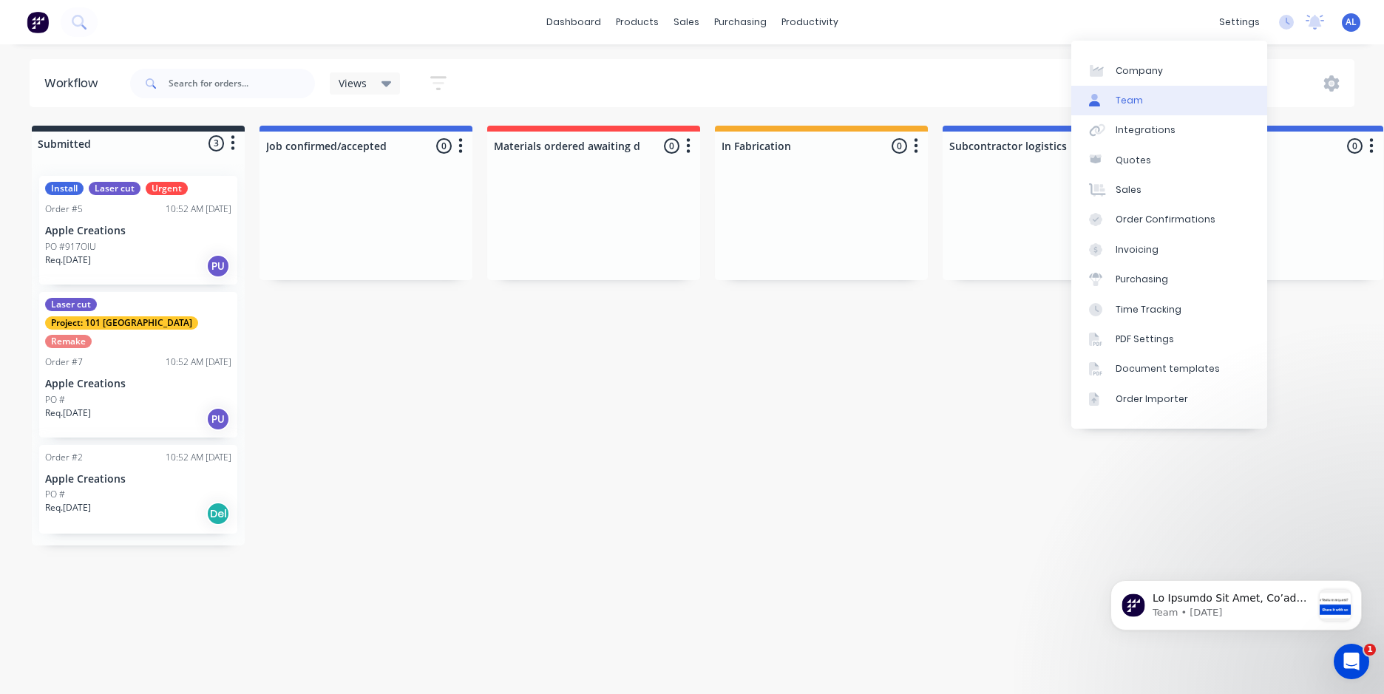
click at [1141, 105] on link "Team" at bounding box center [1169, 101] width 196 height 30
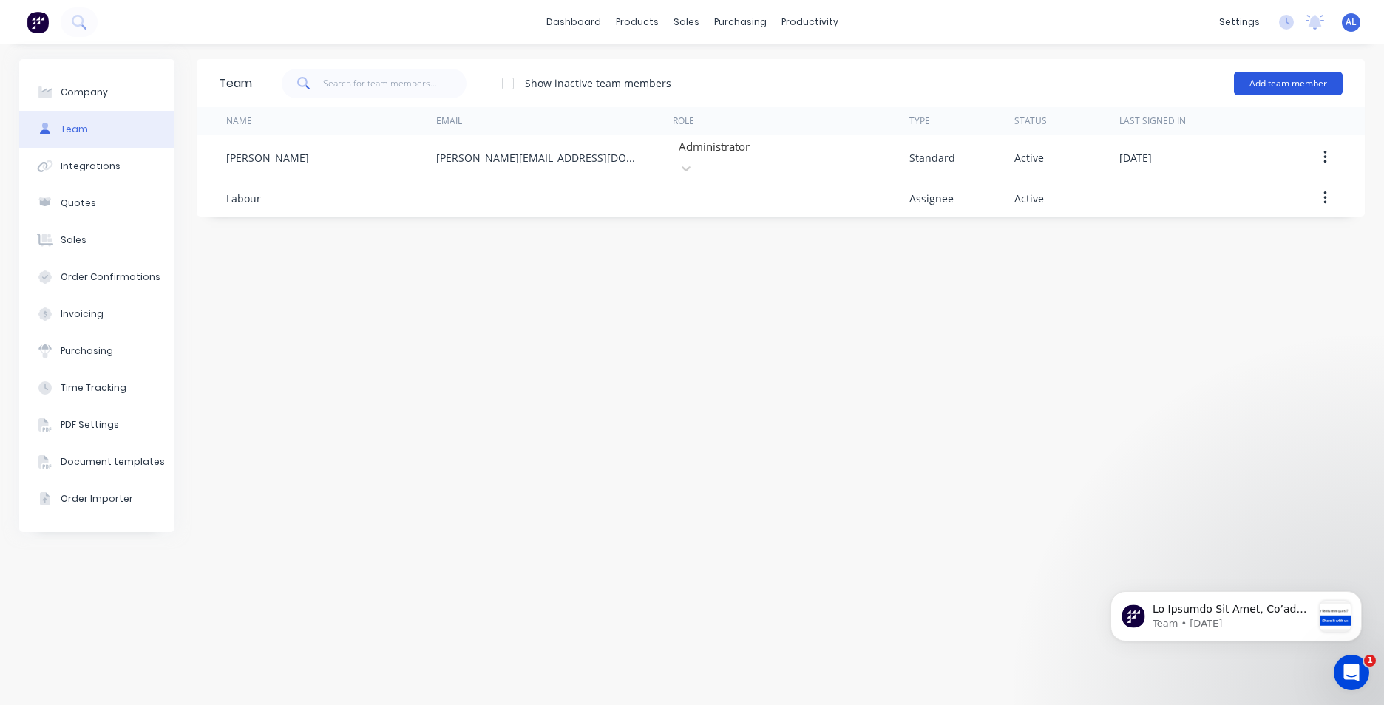
click at [1277, 88] on button "Add team member" at bounding box center [1288, 84] width 109 height 24
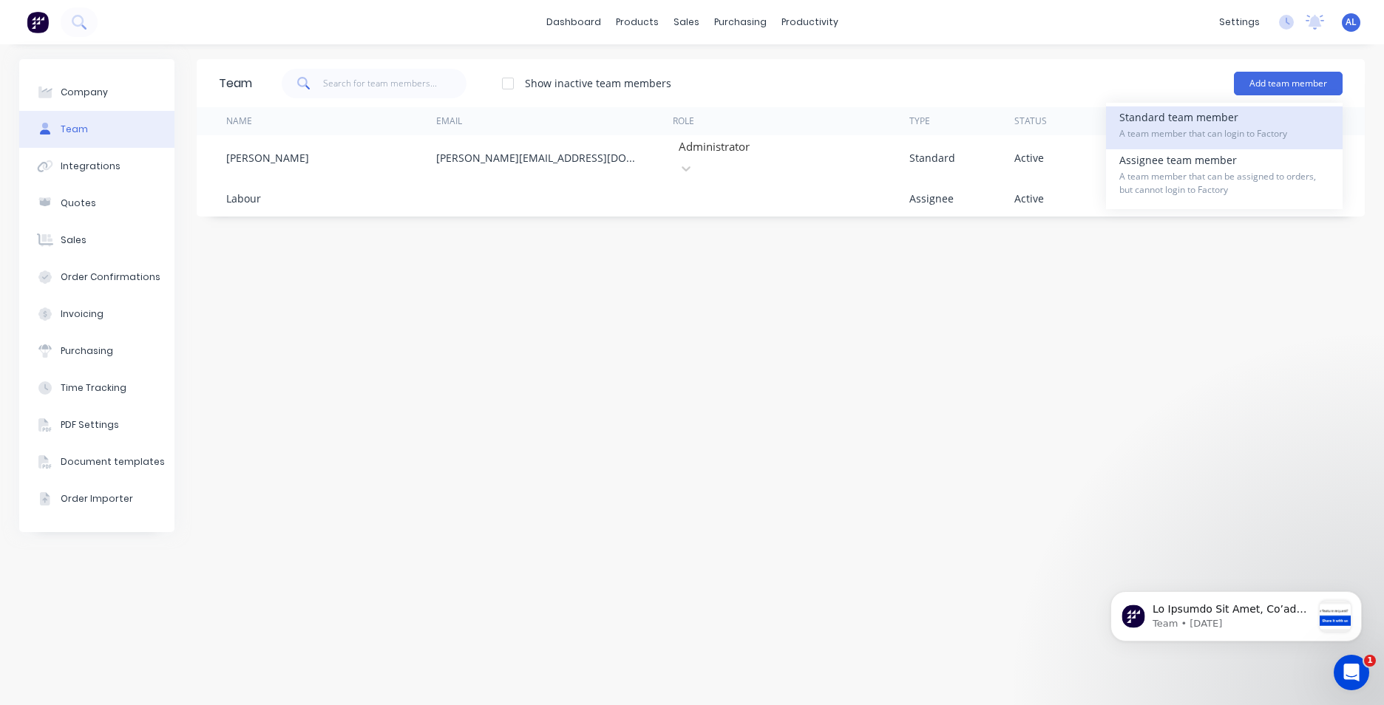
click at [1280, 119] on div "Standard team member A team member that can login to Factory" at bounding box center [1225, 127] width 210 height 43
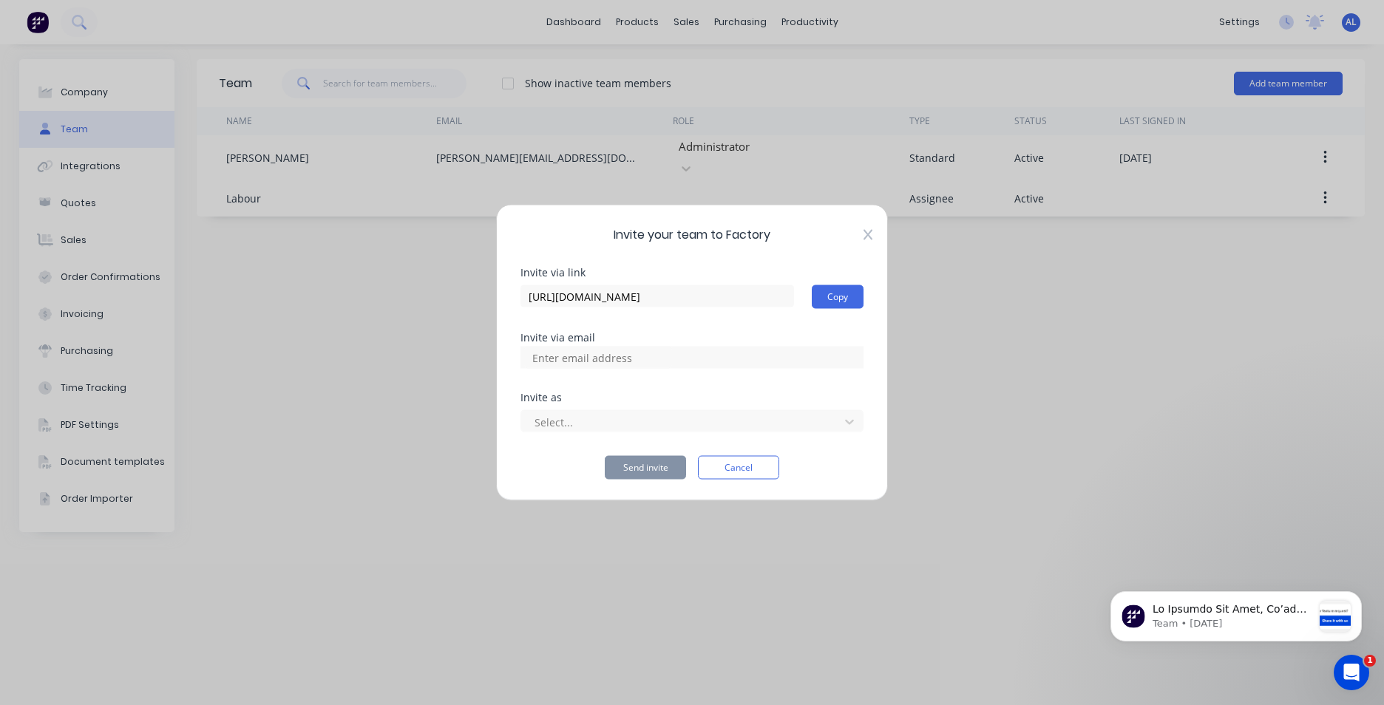
click at [866, 235] on icon at bounding box center [868, 235] width 9 height 12
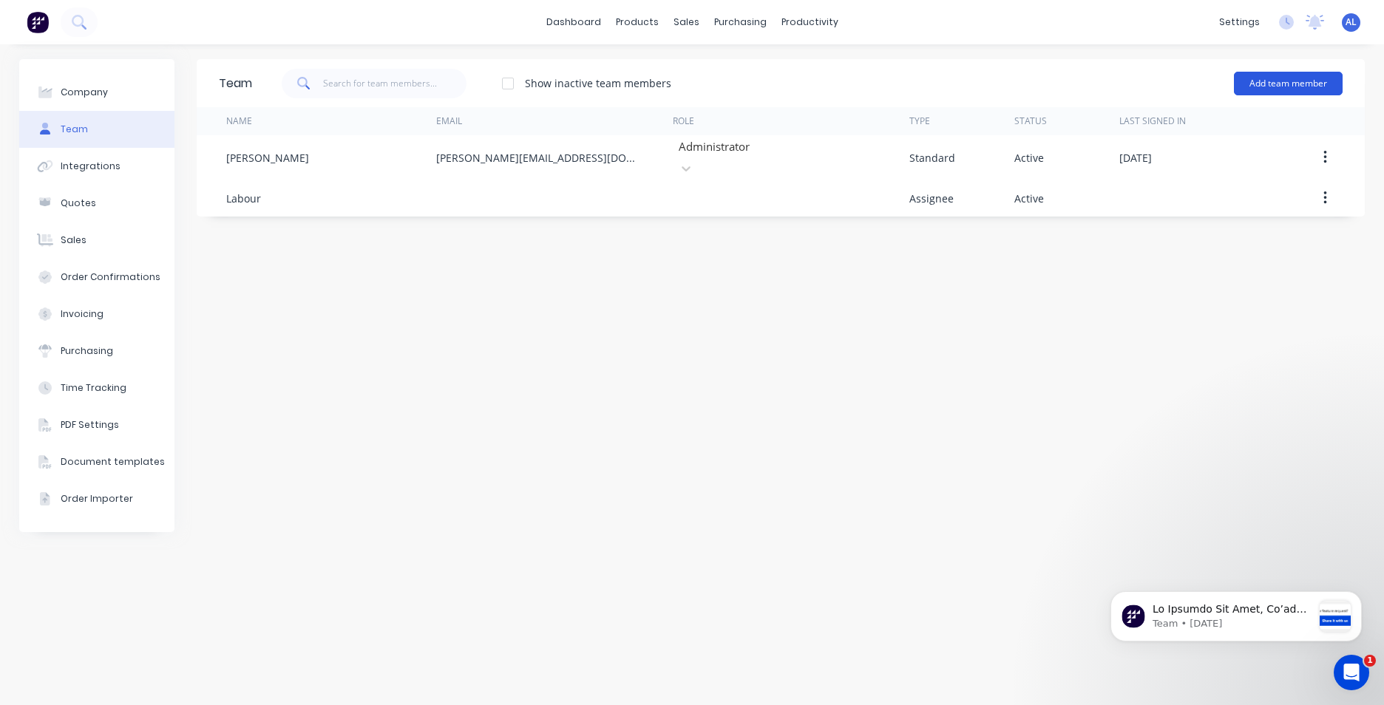
click at [1296, 92] on button "Add team member" at bounding box center [1288, 84] width 109 height 24
